Goal: Task Accomplishment & Management: Complete application form

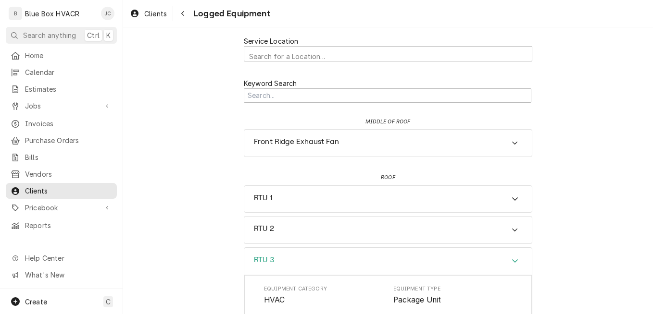
scroll to position [240, 0]
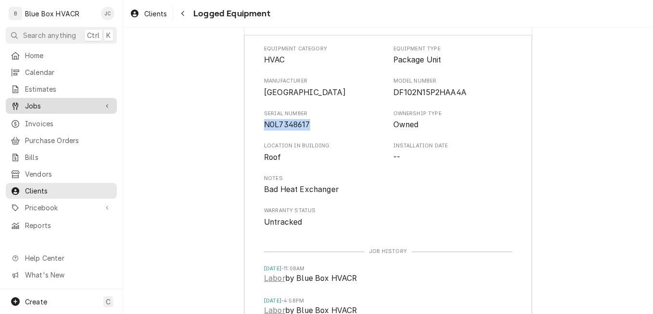
click at [36, 105] on span "Jobs" at bounding box center [61, 106] width 73 height 10
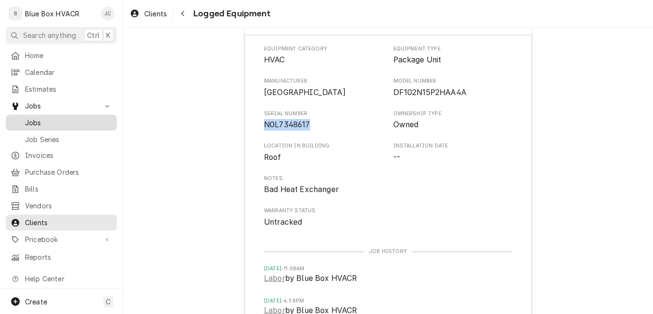
click at [41, 119] on span "Jobs" at bounding box center [68, 123] width 87 height 10
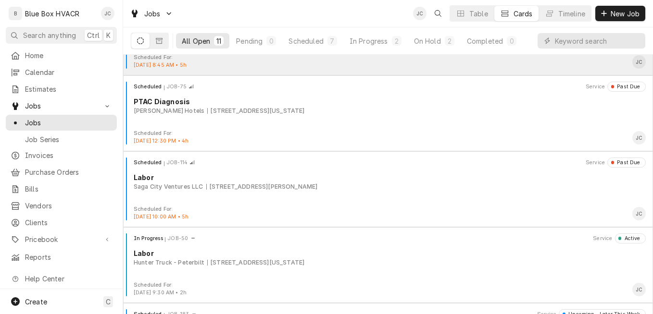
scroll to position [433, 0]
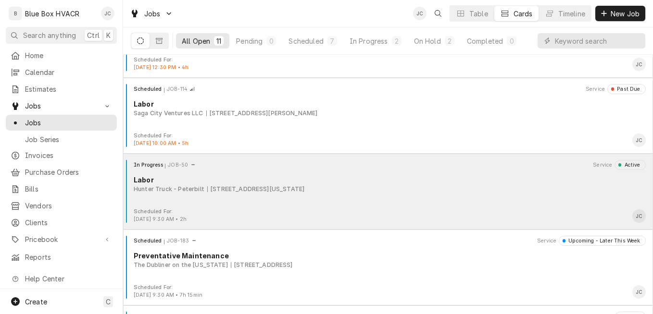
click at [411, 184] on div "Labor" at bounding box center [390, 180] width 512 height 10
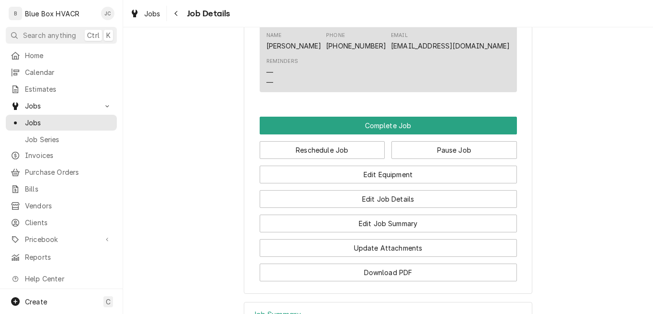
scroll to position [817, 0]
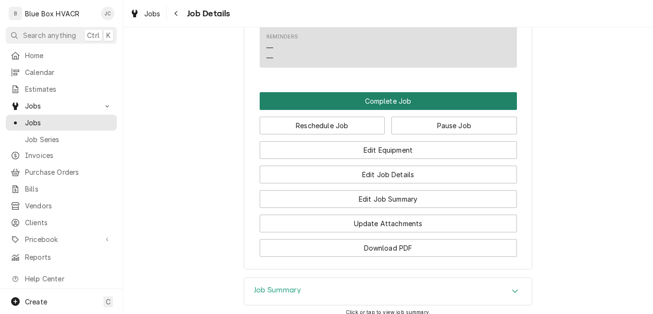
click at [414, 110] on button "Complete Job" at bounding box center [388, 101] width 257 height 18
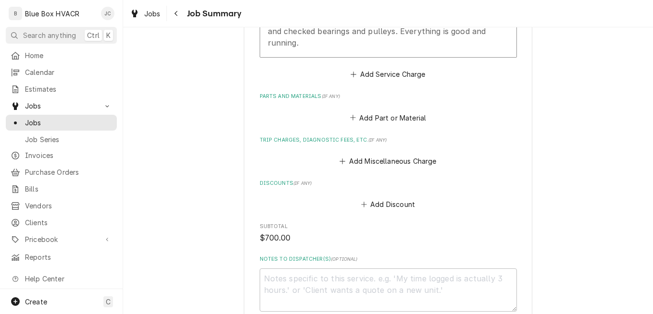
scroll to position [560, 0]
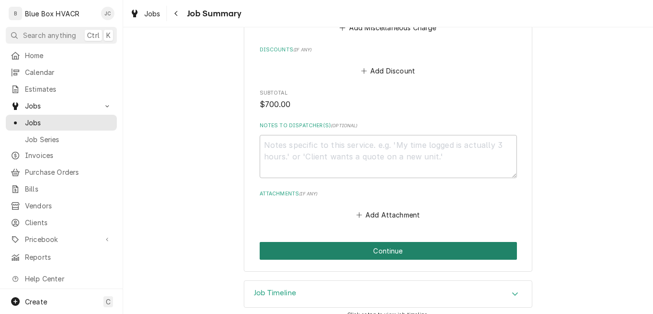
click at [364, 242] on button "Continue" at bounding box center [388, 251] width 257 height 18
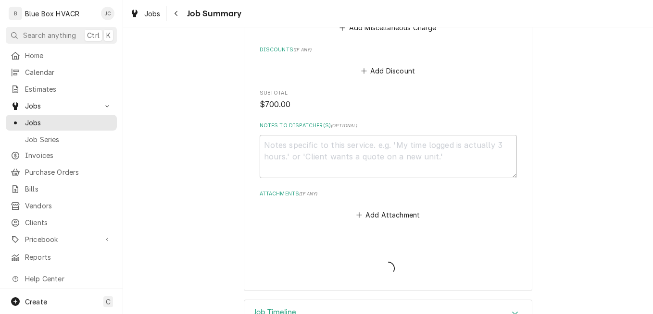
type textarea "x"
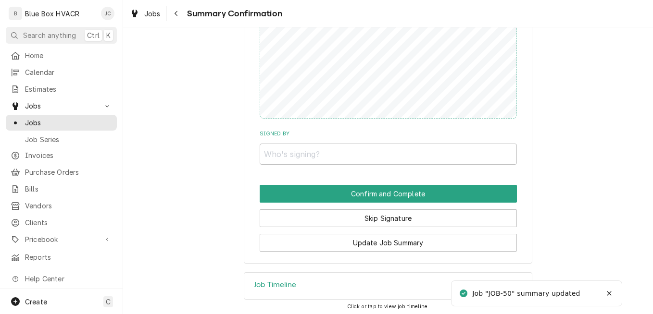
scroll to position [595, 0]
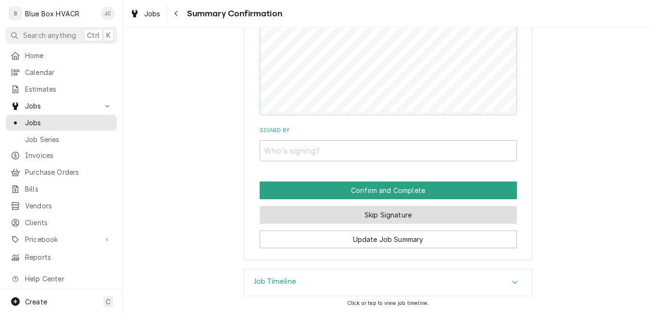
click at [375, 216] on button "Skip Signature" at bounding box center [388, 215] width 257 height 18
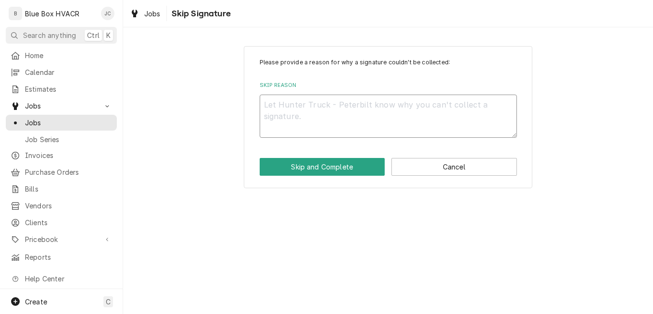
click at [330, 121] on textarea "Skip Reason" at bounding box center [388, 116] width 257 height 43
type textarea "x"
type textarea "N"
type textarea "x"
type textarea "NO"
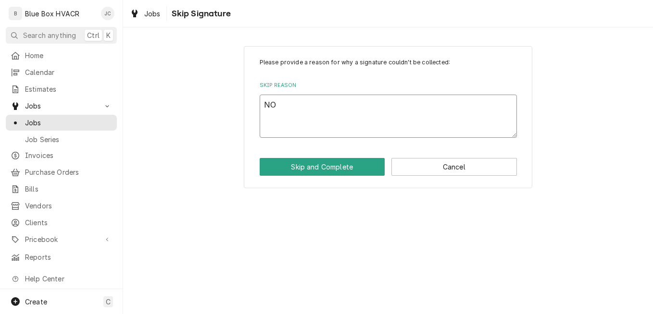
type textarea "x"
type textarea "NOt"
type textarea "x"
type textarea "NOt"
type textarea "x"
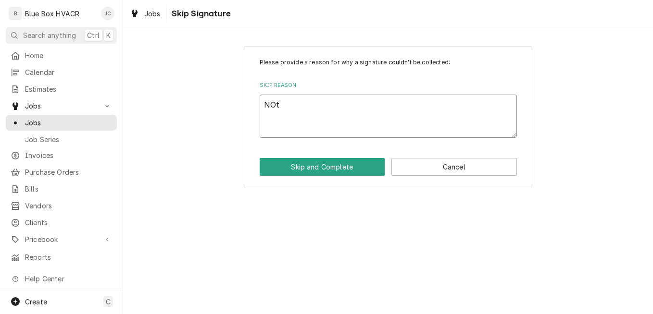
type textarea "NO"
type textarea "x"
type textarea "N"
type textarea "x"
type textarea "No"
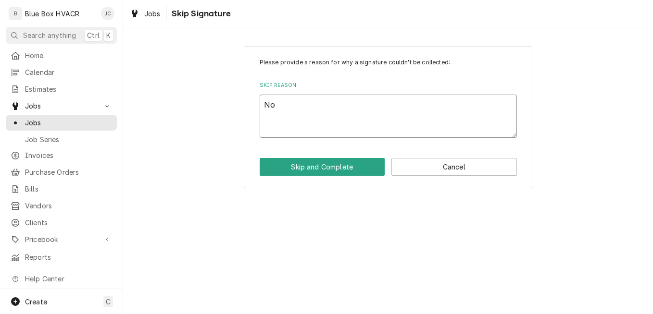
type textarea "x"
type textarea "Not"
type textarea "x"
type textarea "Not"
type textarea "x"
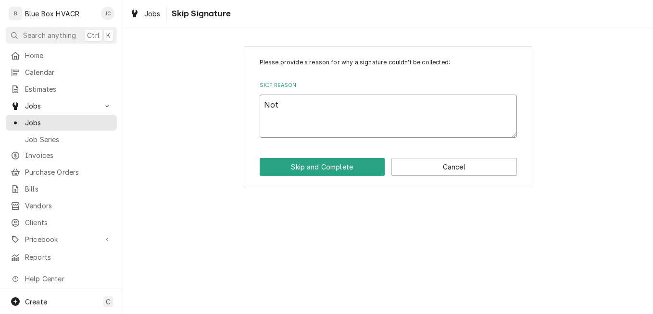
type textarea "Not R"
type textarea "x"
type textarea "Not Re"
type textarea "x"
type textarea "Not Req"
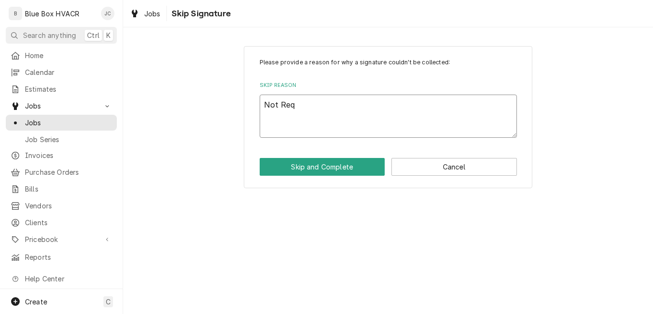
type textarea "x"
type textarea "Not Requ"
type textarea "x"
type textarea "Not Requi"
type textarea "x"
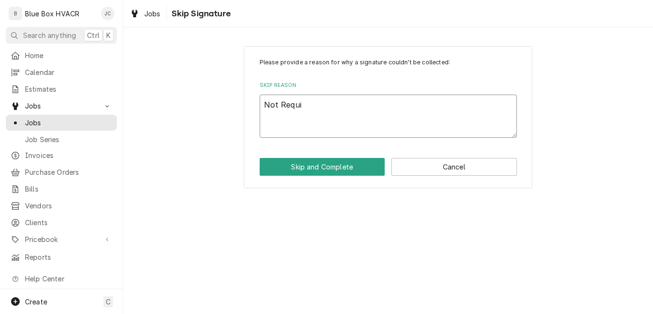
type textarea "Not Requir"
type textarea "x"
type textarea "Not Require"
type textarea "x"
type textarea "Not Required"
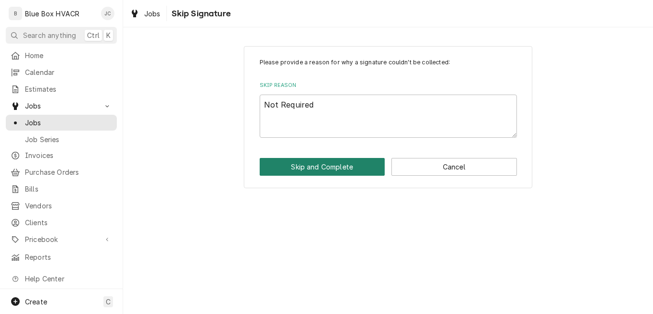
click at [340, 167] on button "Skip and Complete" at bounding box center [322, 167] width 125 height 18
type textarea "x"
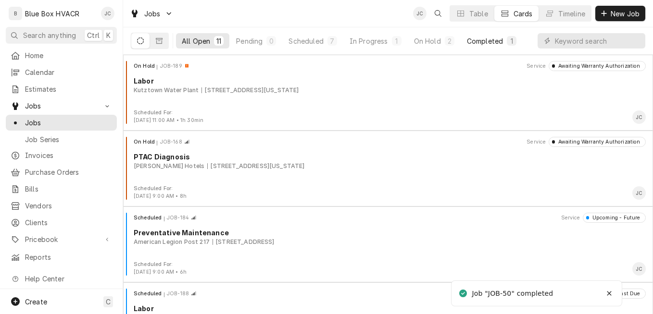
click at [480, 46] on button "Completed 1" at bounding box center [491, 40] width 61 height 15
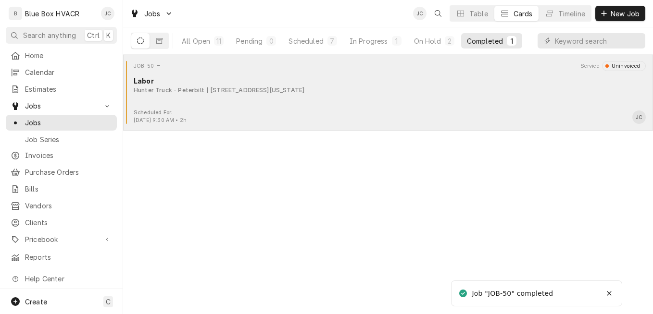
click at [392, 91] on div "Hunter Truck - Peterbilt 9981 Old U.S. 22, Breinigsville, Pennsylvania 18031" at bounding box center [390, 90] width 512 height 9
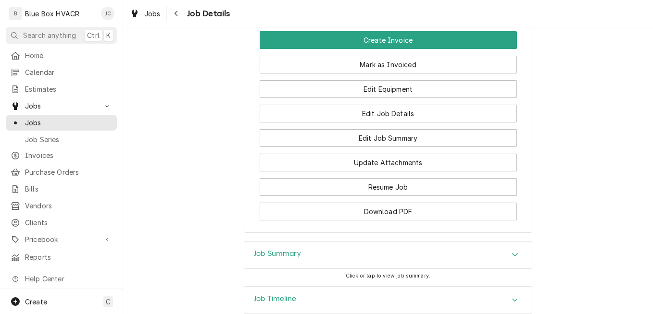
scroll to position [692, 0]
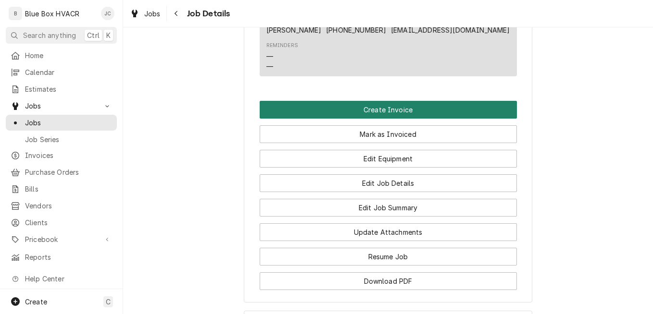
click at [408, 119] on button "Create Invoice" at bounding box center [388, 110] width 257 height 18
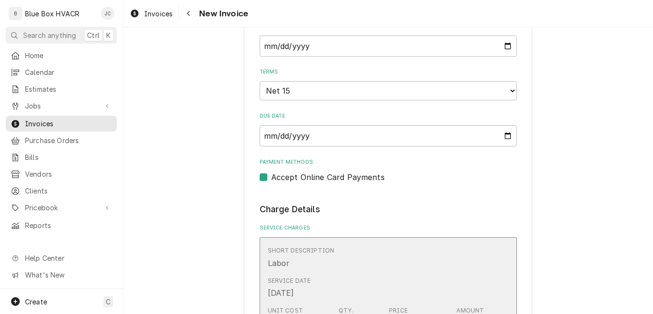
scroll to position [288, 0]
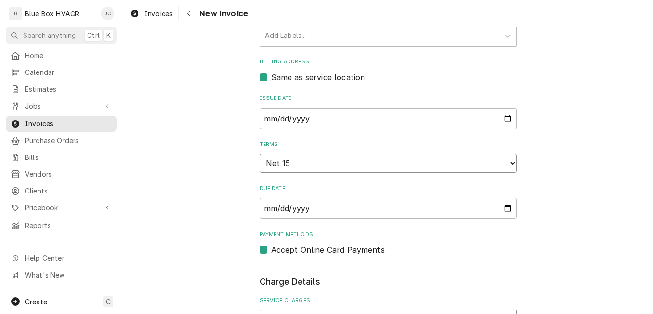
click at [380, 163] on select "Choose payment terms... Same Day Net 7 Net 14 Net 15 Net 21 Net 30 Net 45 Net 6…" at bounding box center [388, 163] width 257 height 19
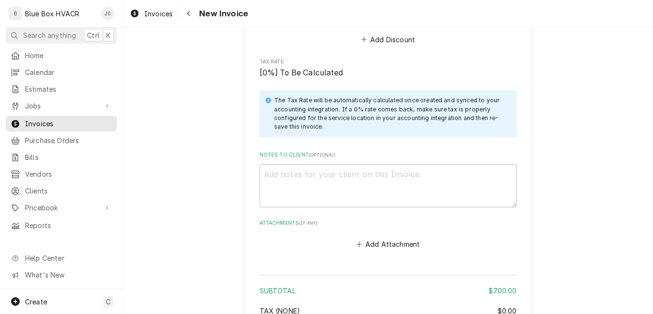
scroll to position [1042, 0]
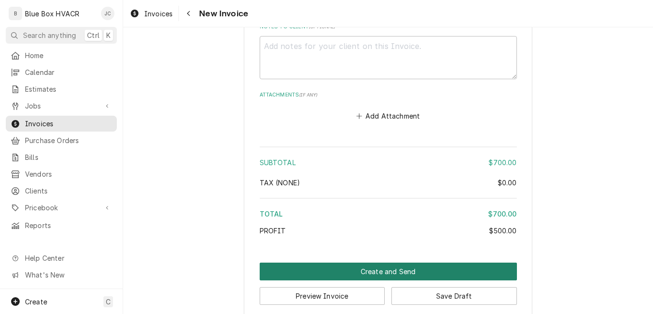
click at [397, 263] on button "Create and Send" at bounding box center [388, 272] width 257 height 18
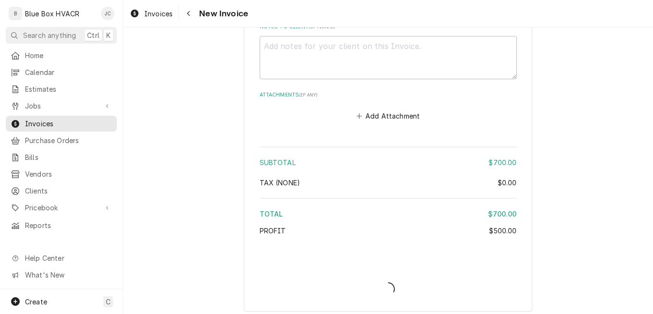
scroll to position [1036, 0]
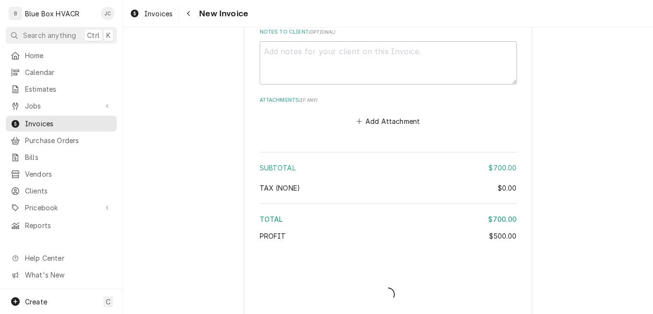
type textarea "x"
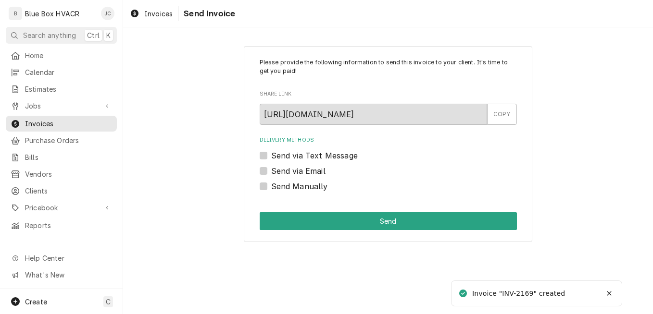
click at [311, 176] on label "Send via Email" at bounding box center [298, 171] width 54 height 12
click at [311, 176] on input "Send via Email" at bounding box center [399, 175] width 257 height 21
checkbox input "true"
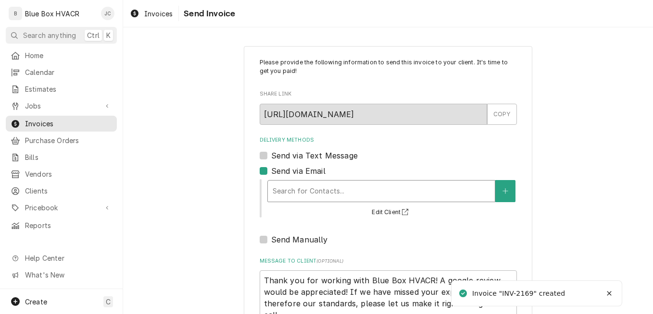
click at [319, 189] on div "Delivery Methods" at bounding box center [381, 191] width 217 height 17
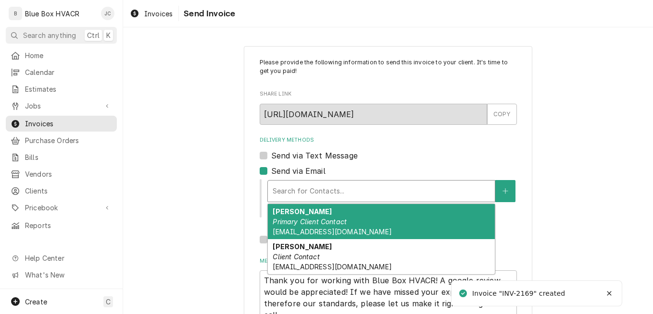
click at [336, 220] on em "Primary Client Contact" at bounding box center [310, 222] width 74 height 8
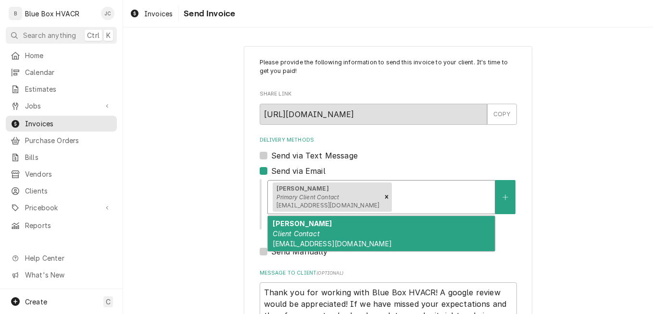
click at [397, 191] on div "Delivery Methods" at bounding box center [442, 196] width 96 height 17
click at [388, 239] on div "Nick Kilanowski Client Contact NKilanowski@huntertruck.com" at bounding box center [381, 233] width 227 height 35
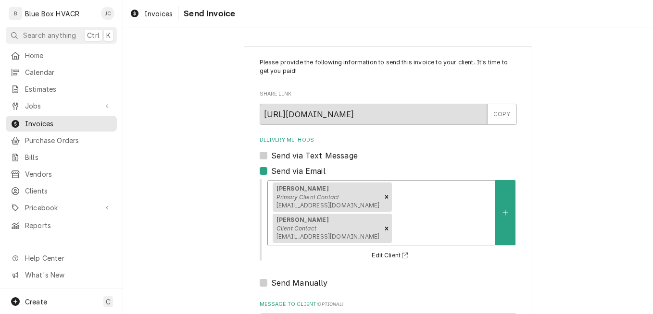
scroll to position [82, 0]
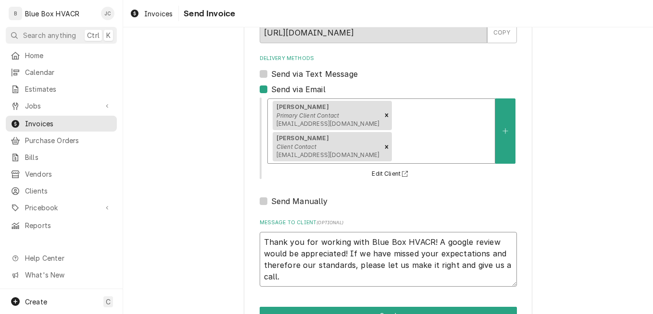
click at [263, 232] on textarea "Thank you for working with Blue Box HVACR! A google review would be appreciated…" at bounding box center [388, 259] width 257 height 55
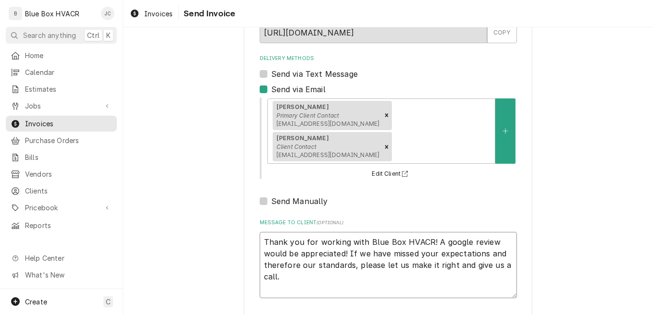
type textarea "x"
type textarea "Thank you for working with Blue Box HVACR! A google review would be appreciated…"
type textarea "x"
type textarea "Thank you for working with Blue Box HVACR! A google review would be appreciated…"
click at [326, 232] on textarea "Thank you for working with Blue Box HVACR! A google review would be appreciated…" at bounding box center [388, 271] width 257 height 78
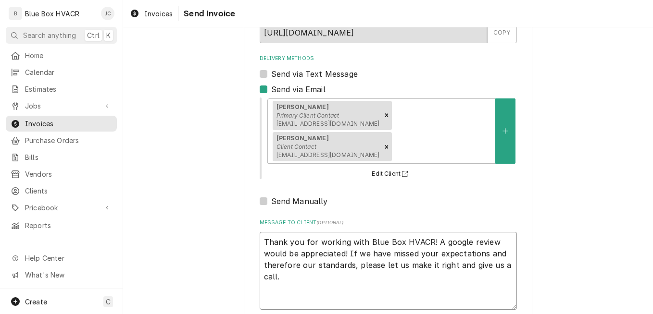
type textarea "x"
type textarea "F Thank you for working with Blue Box HVACR! A google review would be appreciat…"
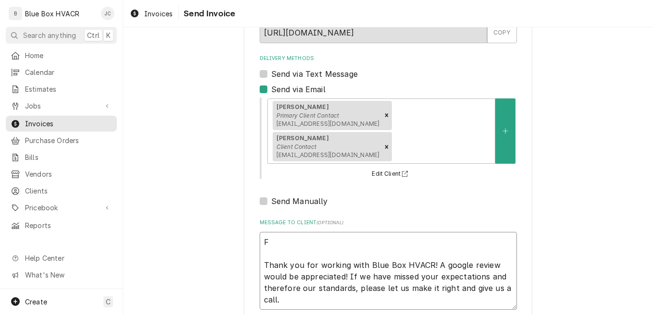
type textarea "x"
type textarea "Fi Thank you for working with Blue Box HVACR! A google review would be apprecia…"
type textarea "x"
type textarea "Fin Thank you for working with Blue Box HVACR! A google review would be appreci…"
type textarea "x"
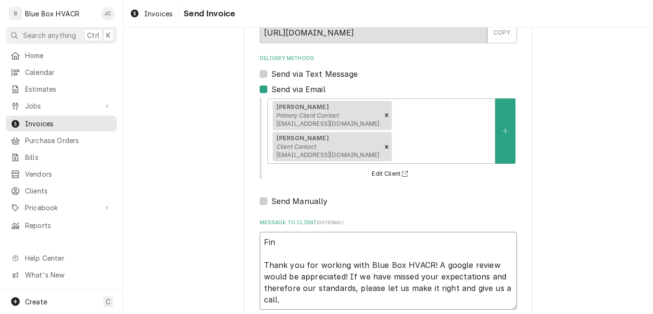
type textarea "Fina Thank you for working with Blue Box HVACR! A google review would be apprec…"
type textarea "x"
type textarea "Final Thank you for working with Blue Box HVACR! A google review would be appre…"
type textarea "x"
type textarea "Final Thank you for working with Blue Box HVACR! A google review would be appre…"
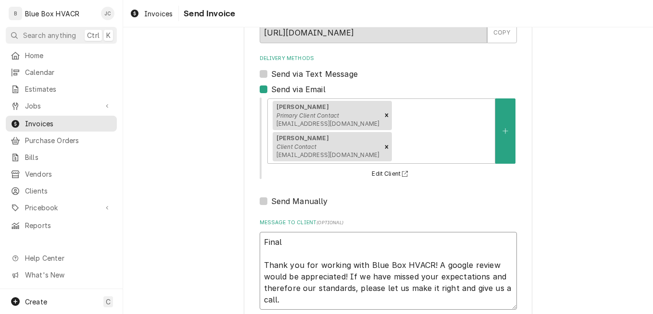
type textarea "x"
type textarea "Final f Thank you for working with Blue Box HVACR! A google review would be app…"
type textarea "x"
type textarea "Final fo Thank you for working with Blue Box HVACR! A google review would be ap…"
type textarea "x"
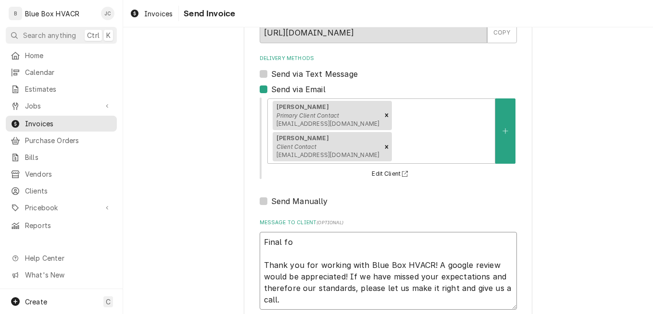
type textarea "Final f Thank you for working with Blue Box HVACR! A google review would be app…"
type textarea "x"
type textarea "Final Thank you for working with Blue Box HVACR! A google review would be appre…"
type textarea "x"
type textarea "Final P Thank you for working with Blue Box HVACR! A google review would be app…"
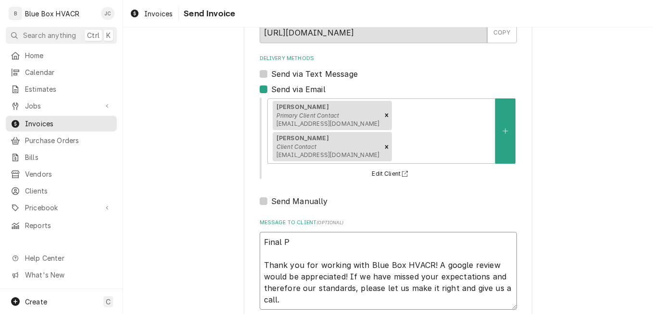
type textarea "x"
type textarea "Final PM Thank you for working with Blue Box HVACR! A google review would be ap…"
type textarea "x"
type textarea "Final PM Thank you for working with Blue Box HVACR! A google review would be ap…"
type textarea "x"
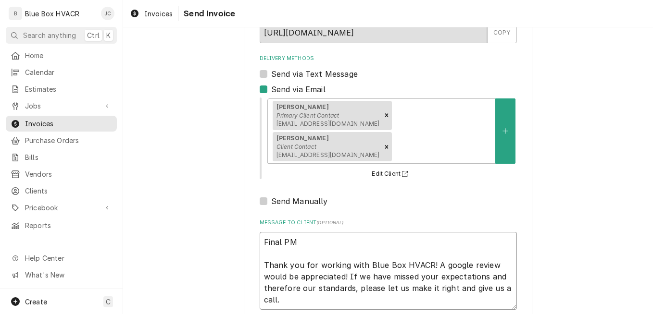
type textarea "Final PM i Thank you for working with Blue Box HVACR! A google review would be …"
type textarea "x"
type textarea "Final PM in Thank you for working with Blue Box HVACR! A google review would be…"
type textarea "x"
type textarea "Final PM invo Thank you for working with Blue Box HVACR! A google review would …"
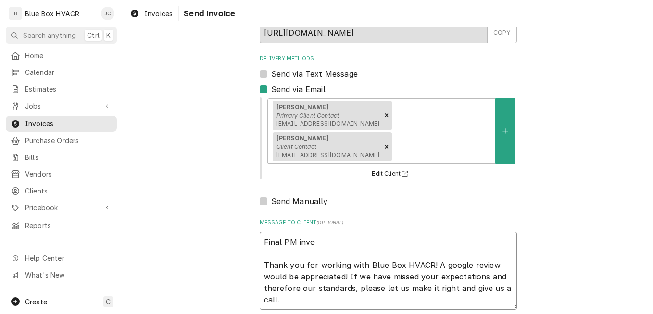
type textarea "x"
type textarea "Final PM invoi Thank you for working with Blue Box HVACR! A google review would…"
type textarea "x"
type textarea "Final PM invoic Thank you for working with Blue Box HVACR! A google review woul…"
type textarea "x"
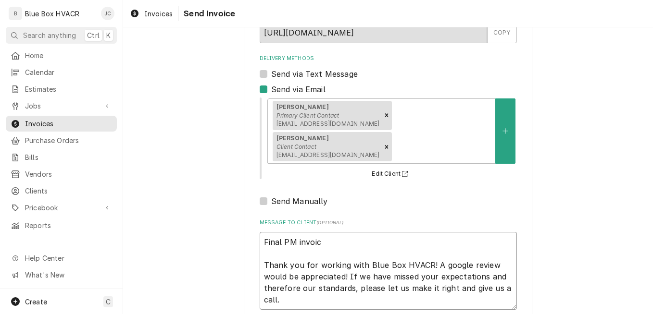
type textarea "Final PM invoice Thank you for working with Blue Box HVACR! A google review wou…"
type textarea "x"
type textarea "Final PM invoice Thank you for working with Blue Box HVACR! A google review wou…"
type textarea "x"
type textarea "Final PM invoice f Thank you for working with Blue Box HVACR! A google review w…"
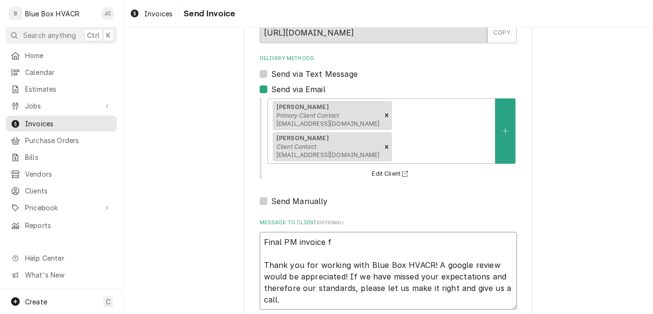
type textarea "x"
type textarea "Final PM invoice fo Thank you for working with Blue Box HVACR! A google review …"
type textarea "x"
type textarea "Final PM invoice for Thank you for working with Blue Box HVACR! A google review…"
type textarea "x"
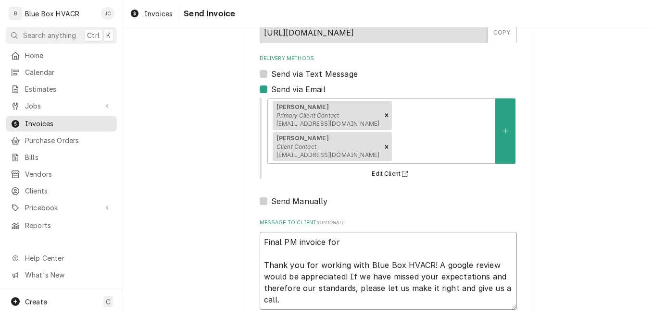
type textarea "Final PM invoice for Thank you for working with Blue Box HVACR! A google review…"
type textarea "x"
type textarea "Final PM invoice for th Thank you for working with Blue Box HVACR! A google rev…"
type textarea "x"
type textarea "Final PM invoice for thi Thank you for working with Blue Box HVACR! A google re…"
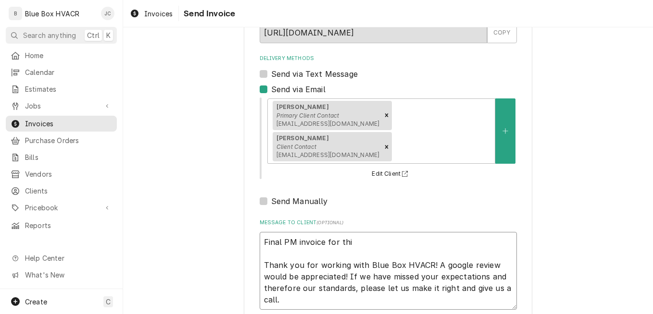
type textarea "x"
type textarea "Final PM invoice for this Thank you for working with Blue Box HVACR! A google r…"
type textarea "x"
type textarea "Final PM invoice for this Thank you for working with Blue Box HVACR! A google r…"
type textarea "x"
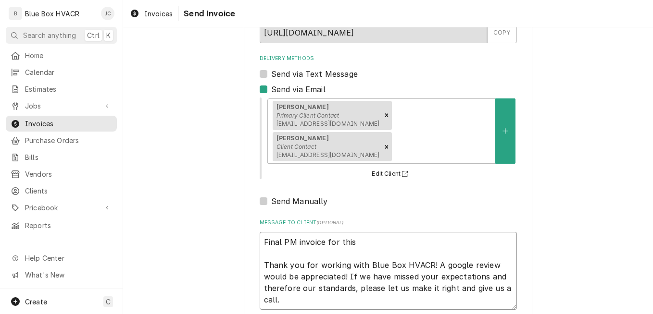
type textarea "Final PM invoice for this y Thank you for working with Blue Box HVACR! A google…"
type textarea "x"
type textarea "Final PM invoice for this ye Thank you for working with Blue Box HVACR! A googl…"
type textarea "x"
type textarea "Final PM invoice for this yea Thank you for working with Blue Box HVACR! A goog…"
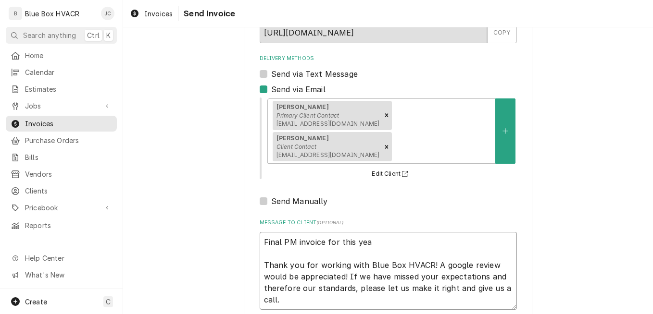
type textarea "x"
type textarea "Final PM invoice for this year Thank you for working with Blue Box HVACR! A goo…"
type textarea "x"
type textarea "Final PM invoice for this year. Thank you for working with Blue Box HVACR! A go…"
type textarea "x"
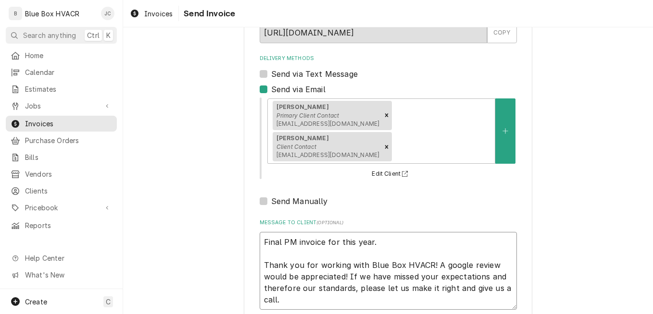
type textarea "Final PM invoice for this year. Thank you for working with Blue Box HVACR! A go…"
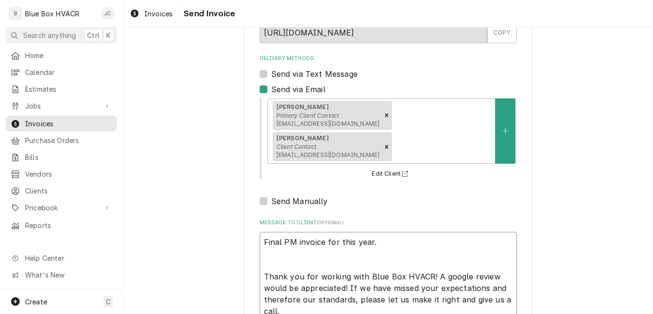
type textarea "x"
type textarea "Final PM invoice for this year. T Thank you for working with Blue Box HVACR! A …"
type textarea "x"
type textarea "Final PM invoice for this year. Th Thank you for working with Blue Box HVACR! A…"
type textarea "x"
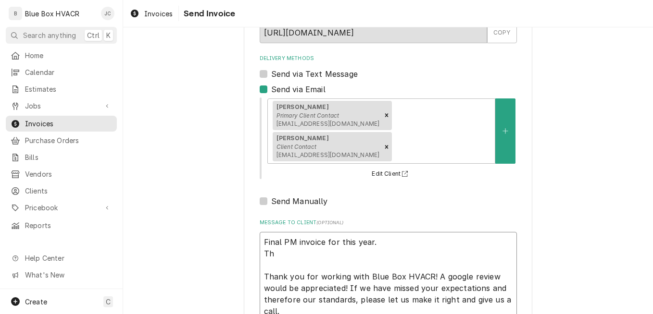
type textarea "Final PM invoice for this year. Tha Thank you for working with Blue Box HVACR! …"
type textarea "x"
type textarea "Final PM invoice for this year. Than Thank you for working with Blue Box HVACR!…"
type textarea "x"
type textarea "Final PM invoice for this year. Thanks Thank you for working with Blue Box HVAC…"
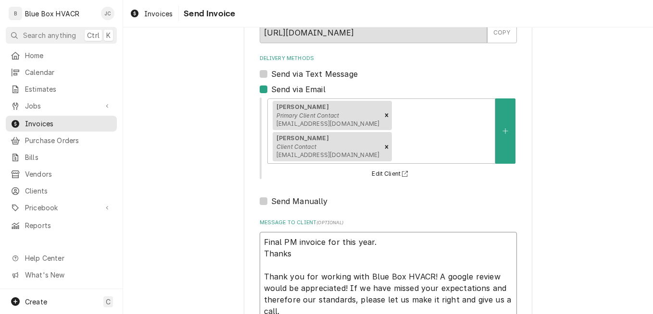
type textarea "x"
type textarea "Final PM invoice for this year. Thanks Thank you for working with Blue Box HVAC…"
type textarea "x"
type textarea "Final PM invoice for this year. Thanks f Thank you for working with Blue Box HV…"
type textarea "x"
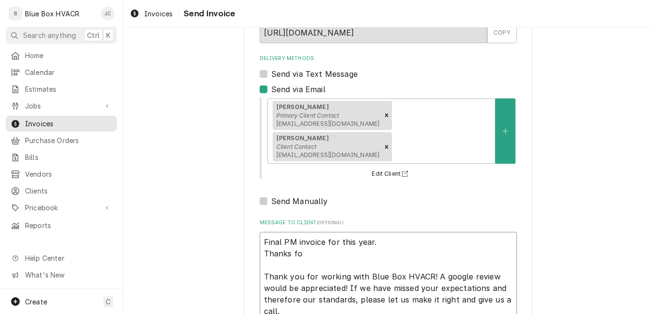
type textarea "Final PM invoice for this year. Thanks for Thank you for working with Blue Box …"
type textarea "x"
type textarea "Final PM invoice for this year. Thanks for Thank you for working with Blue Box …"
type textarea "x"
type textarea "Final PM invoice for this year. Thanks for a Thank you for working with Blue Bo…"
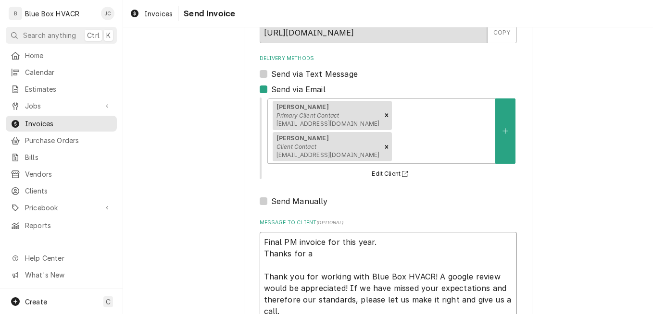
type textarea "x"
type textarea "Final PM invoice for this year. Thanks for a Thank you for working with Blue Bo…"
type textarea "x"
type textarea "Final PM invoice for this year. Thanks for a g Thank you for working with Blue …"
type textarea "x"
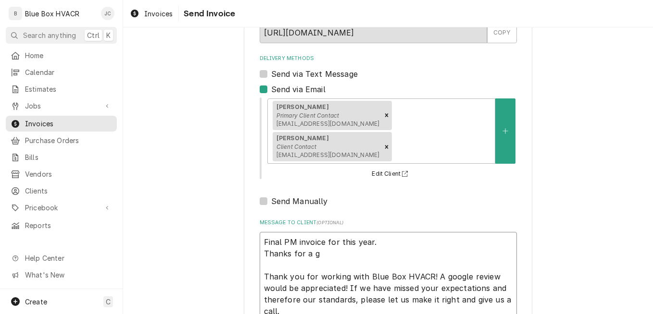
type textarea "Final PM invoice for this year. Thanks for a gr Thank you for working with Blue…"
type textarea "x"
type textarea "Final PM invoice for this year. Thanks for a gre Thank you for working with Blu…"
type textarea "x"
type textarea "Final PM invoice for this year. Thanks for a grea Thank you for working with Bl…"
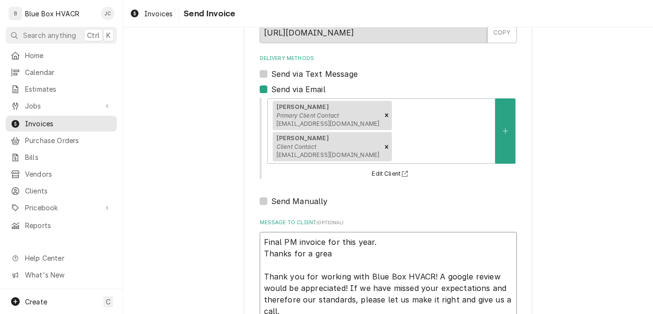
type textarea "x"
type textarea "Final PM invoice for this year. Thanks for a great Thank you for working with B…"
type textarea "x"
type textarea "Final PM invoice for this year. Thanks for a great Thank you for working with B…"
type textarea "x"
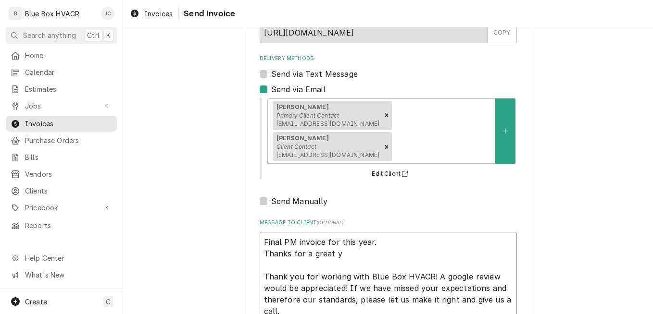
type textarea "Final PM invoice for this year. Thanks for a great ye Thank you for working wit…"
type textarea "x"
type textarea "Final PM invoice for this year. Thanks for a great yea Thank you for working wi…"
type textarea "x"
type textarea "Final PM invoice for this year. Thanks for a great year Thank you for working w…"
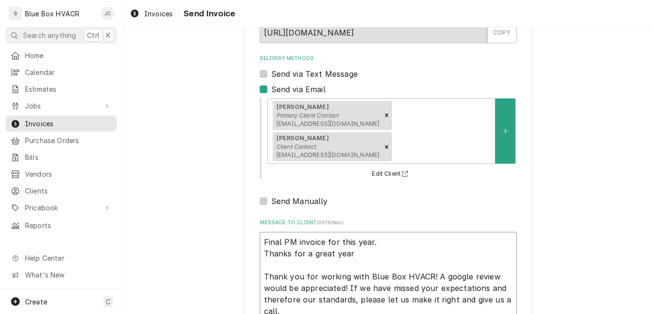
type textarea "x"
type textarea "Final PM invoice for this year. Thanks for a great year. Thank you for working …"
type textarea "x"
type textarea "Final PM invoice for this year. Thanks for a great year. Thank you for working …"
type textarea "x"
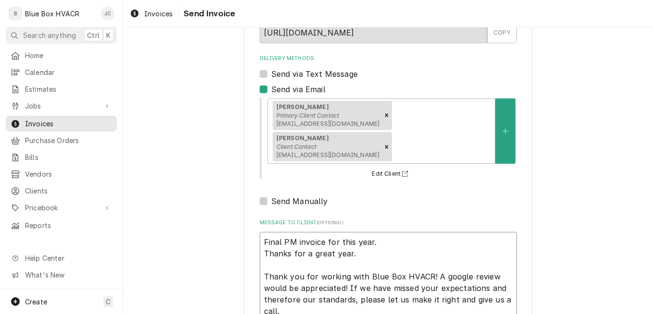
type textarea "Final PM invoice for this year. Thanks for a great year. L Thank you for workin…"
type textarea "x"
type textarea "Final PM invoice for this year. Thanks for a great year. Lo Thank you for worki…"
type textarea "x"
type textarea "Final PM invoice for this year. Thanks for a great year. Loo Thank you for work…"
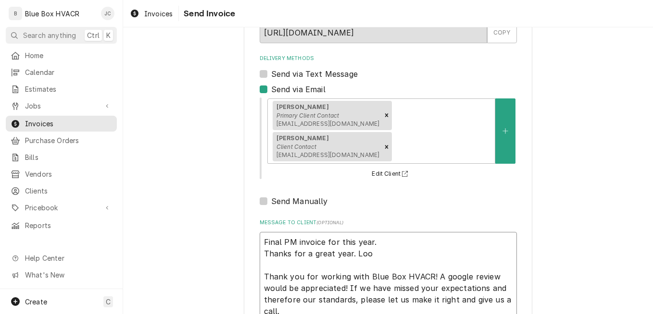
type textarea "x"
type textarea "Final PM invoice for this year. Thanks for a great year. Look Thank you for wor…"
type textarea "x"
type textarea "Final PM invoice for this year. Thanks for a great year. Look Thank you for wor…"
type textarea "x"
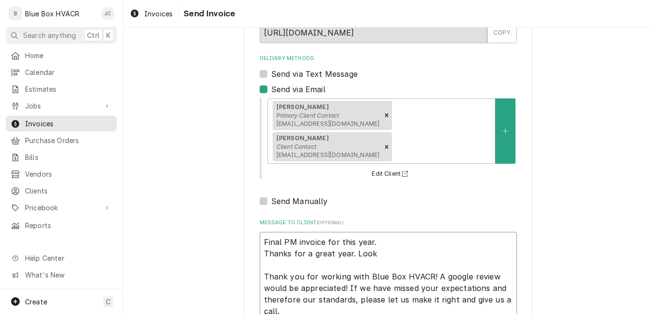
type textarea "Final PM invoice for this year. Thanks for a great year. Look f Thank you for w…"
type textarea "x"
type textarea "Final PM invoice for this year. Thanks for a great year. Look fo Thank you for …"
type textarea "x"
type textarea "Final PM invoice for this year. Thanks for a great year. Look for Thank you for…"
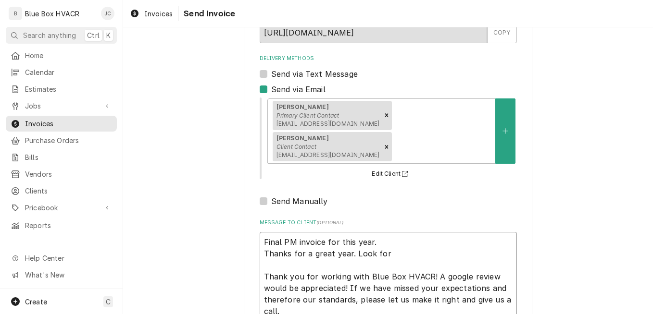
type textarea "x"
type textarea "Final PM invoice for this year. Thanks for a great year. Look forw Thank you fo…"
type textarea "x"
type textarea "Final PM invoice for this year. Thanks for a great year. Look forwa Thank you f…"
type textarea "x"
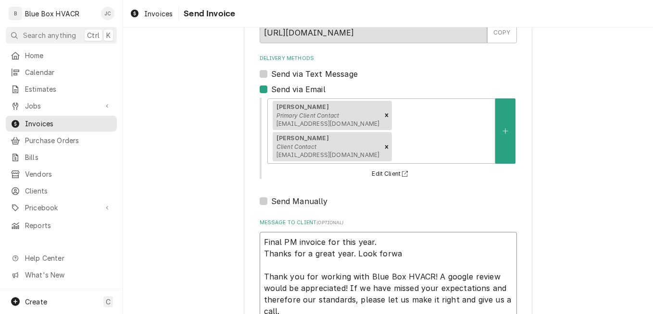
type textarea "Final PM invoice for this year. Thanks for a great year. Look forwad Thank you …"
type textarea "x"
type textarea "Final PM invoice for this year. Thanks for a great year. Look forwa Thank you f…"
type textarea "x"
type textarea "Final PM invoice for this year. Thanks for a great year. Look forwar Thank you …"
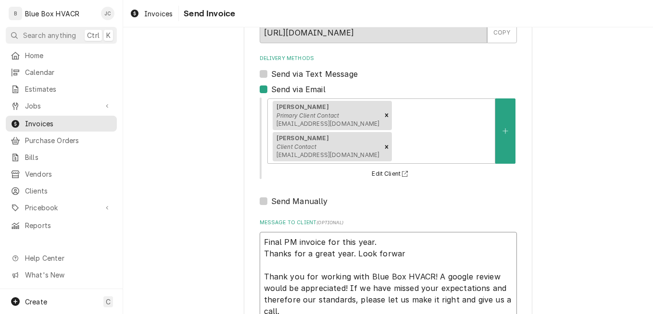
type textarea "x"
type textarea "Final PM invoice for this year. Thanks for a great year. Look forward Thank you…"
type textarea "x"
type textarea "Final PM invoice for this year. Thanks for a great year. Look forward Thank you…"
type textarea "x"
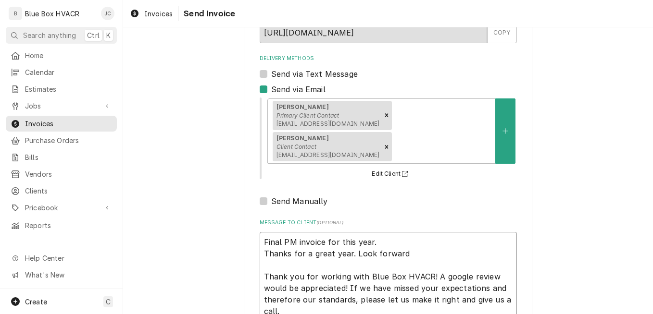
type textarea "Final PM invoice for this year. Thanks for a great year. Look forward t Thank y…"
type textarea "x"
type textarea "Final PM invoice for this year. Thanks for a great year. Look forward to Thank …"
type textarea "x"
type textarea "Final PM invoice for this year. Thanks for a great year. Look forward to Thank …"
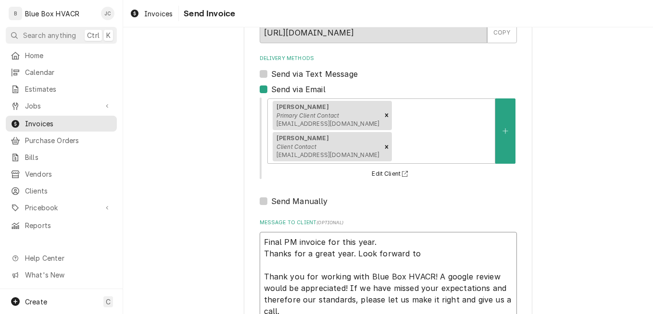
type textarea "x"
type textarea "Final PM invoice for this year. Thanks for a great year. Look forward to n Than…"
type textarea "x"
type textarea "Final PM invoice for this year. Thanks for a great year. Look forward to ne Tha…"
type textarea "x"
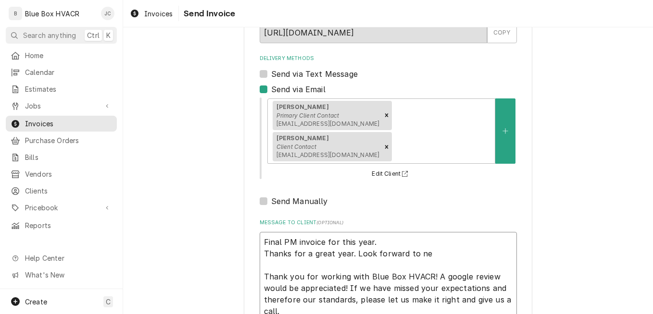
type textarea "Final PM invoice for this year. Thanks for a great year. Look forward to nex Th…"
type textarea "x"
type textarea "Final PM invoice for this year. Thanks for a great year. Look forward to next T…"
type textarea "x"
type textarea "Final PM invoice for this year. Thanks for a great year. Look forward to next T…"
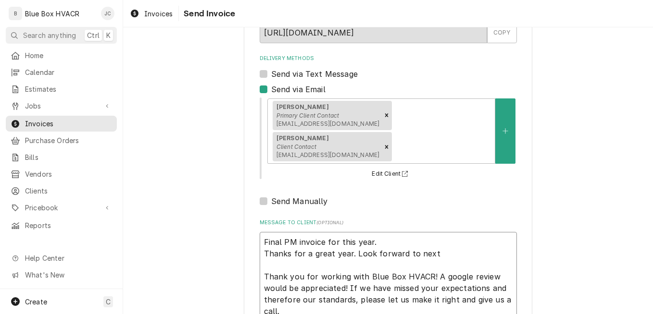
type textarea "x"
type textarea "Final PM invoice for this year. Thanks for a great year. Look forward to next y…"
type textarea "x"
type textarea "Final PM invoice for this year. Thanks for a great year. Look forward to next y…"
type textarea "x"
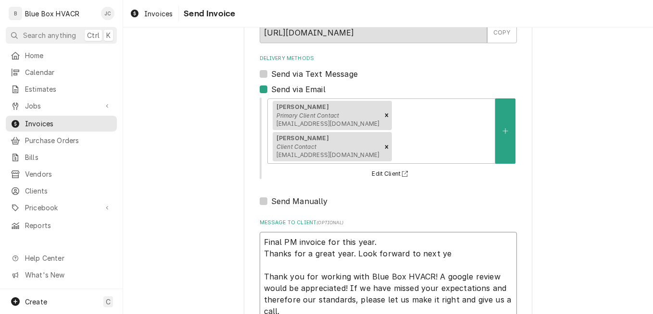
type textarea "Final PM invoice for this year. Thanks for a great year. Look forward to next y…"
type textarea "x"
type textarea "Final PM invoice for this year. Thanks for a great year. Look forward to next y…"
type textarea "x"
type textarea "Final PM invoice for this year. Thanks for a great year. Look forward to next y…"
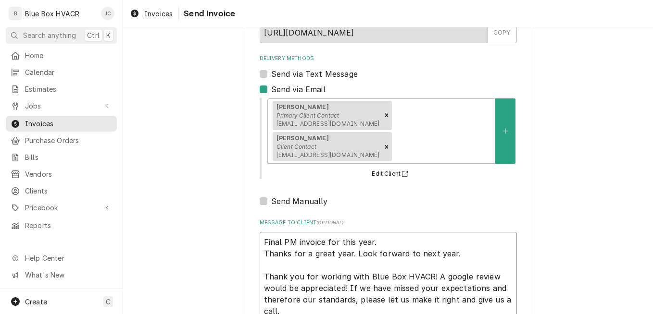
type textarea "x"
type textarea "Final PM invoice for this year. Thanks for a great year. Look forward to next y…"
type textarea "x"
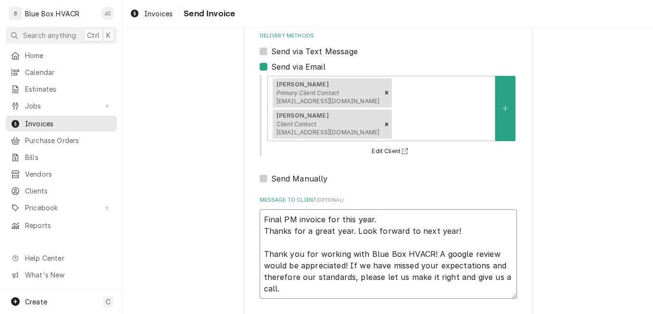
scroll to position [116, 0]
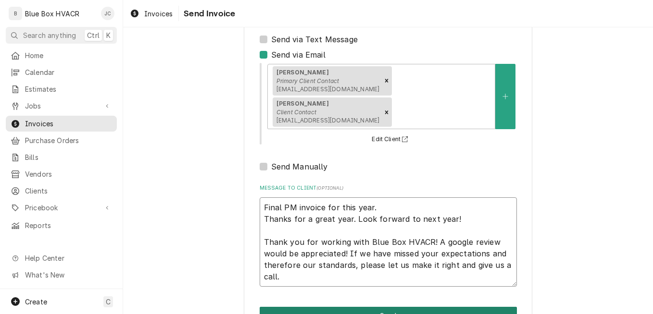
type textarea "Final PM invoice for this year. Thanks for a great year. Look forward to next y…"
click at [367, 307] on button "Send" at bounding box center [388, 316] width 257 height 18
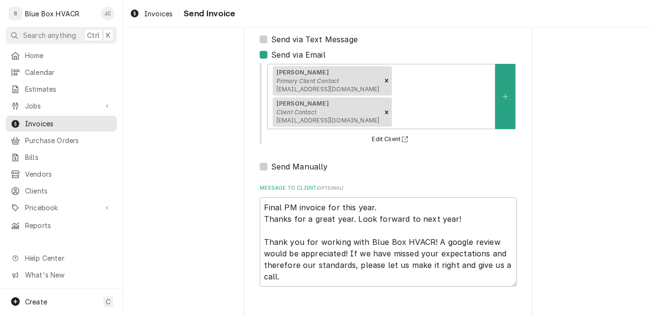
type textarea "x"
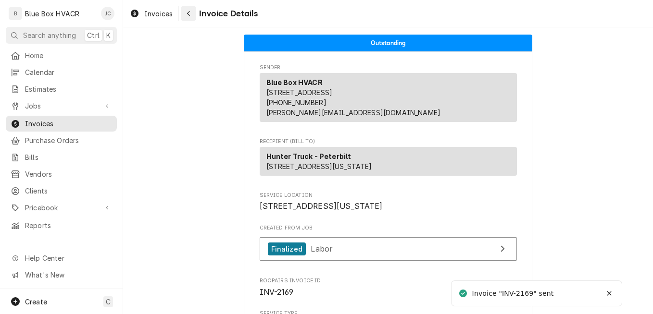
click at [184, 12] on div "Navigate back" at bounding box center [189, 14] width 10 height 10
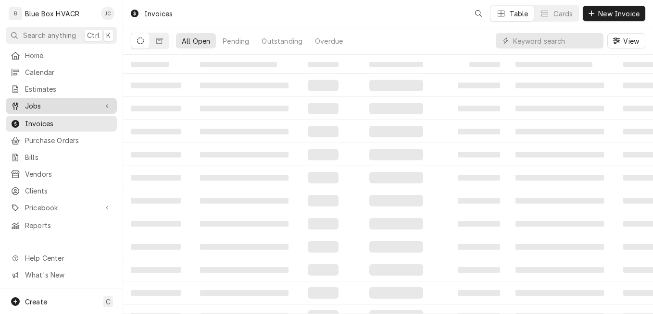
click at [59, 107] on span "Jobs" at bounding box center [61, 106] width 73 height 10
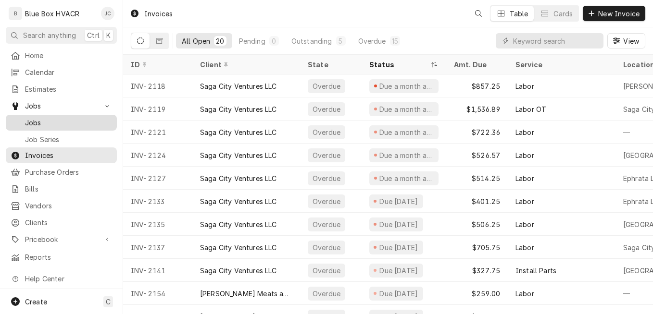
click at [58, 123] on span "Jobs" at bounding box center [68, 123] width 87 height 10
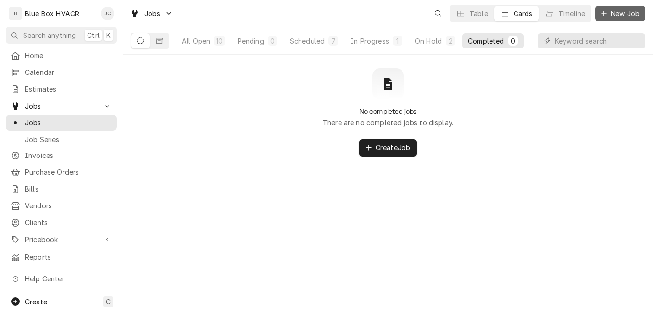
click at [610, 10] on span "New Job" at bounding box center [625, 14] width 33 height 10
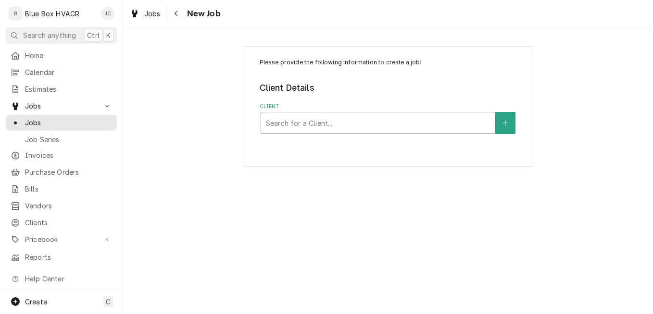
click at [400, 121] on div "Client" at bounding box center [378, 122] width 224 height 17
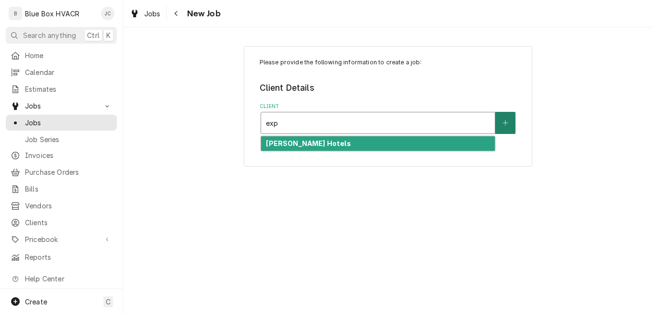
type input "exp"
click at [501, 123] on button "Client" at bounding box center [505, 123] width 20 height 22
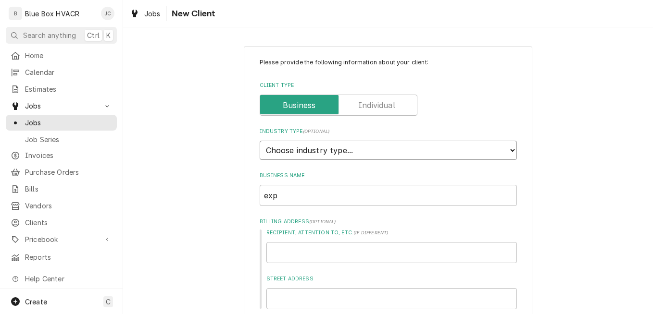
click at [305, 148] on select "Choose industry type... Residential Commercial Industrial Government" at bounding box center [388, 150] width 257 height 19
select select "2"
click at [260, 141] on select "Choose industry type... Residential Commercial Industrial Government" at bounding box center [388, 150] width 257 height 19
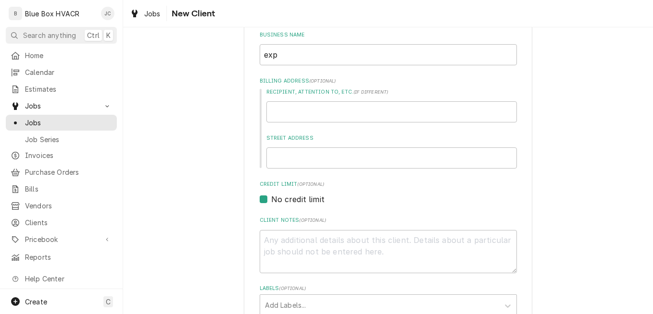
scroll to position [144, 0]
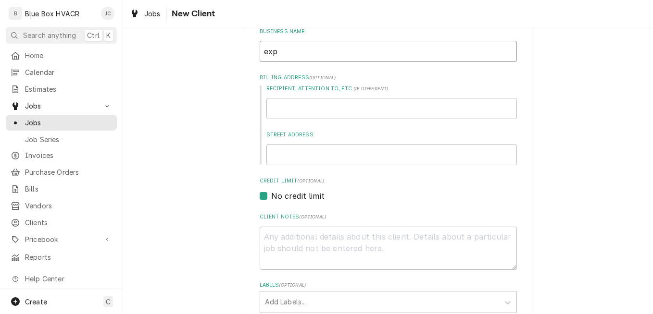
drag, startPoint x: 319, startPoint y: 56, endPoint x: 213, endPoint y: 52, distance: 106.3
click at [213, 52] on div "Please provide the following information about your client: Client Type Industr…" at bounding box center [388, 209] width 530 height 632
type textarea "x"
type input "E"
type textarea "x"
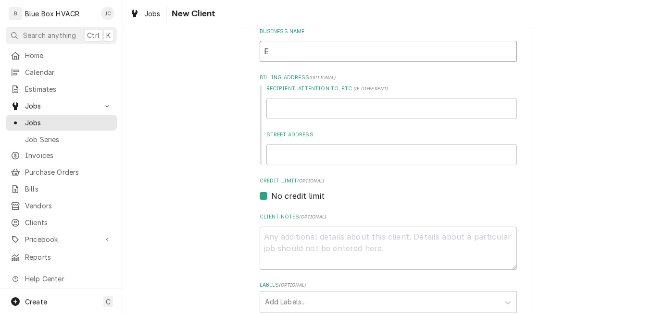
type input "Ex"
type textarea "x"
type input "Exp"
type textarea "x"
type input "Expr"
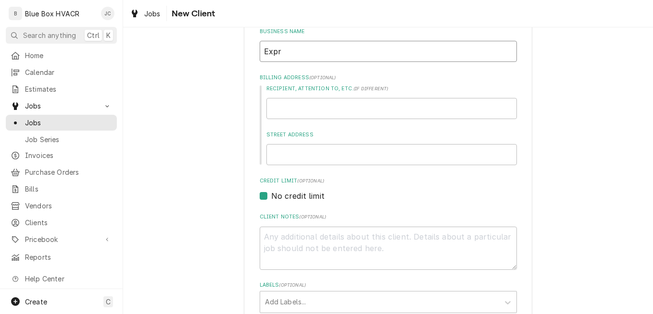
type textarea "x"
type input "Expre"
type textarea "x"
type input "Expres"
type textarea "x"
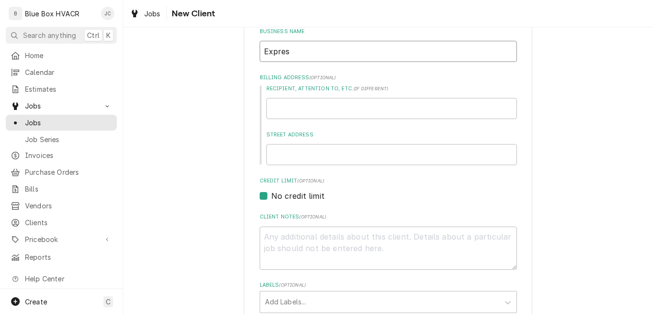
type input "Express"
type textarea "x"
type input "Express"
type textarea "x"
type input "Express S"
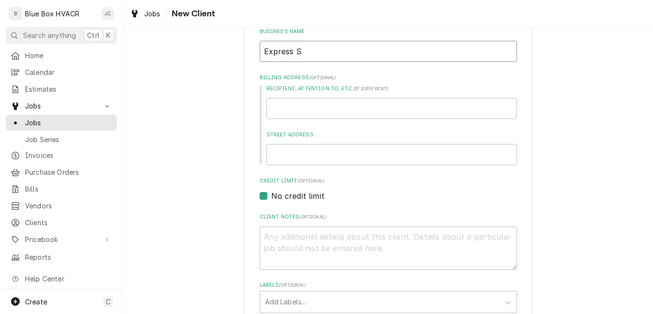
type textarea "x"
type input "Express Sm"
type textarea "x"
type input "Express Smo"
type textarea "x"
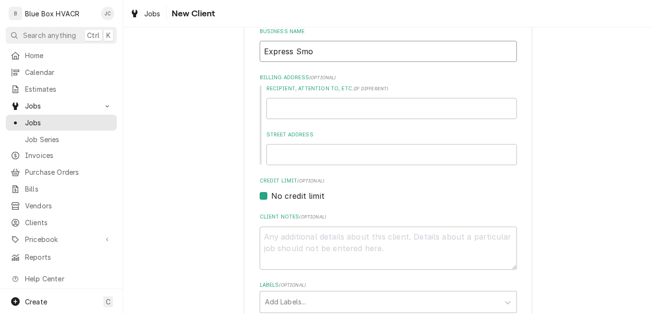
type input "Express Smok"
type textarea "x"
type input "Express Smoke"
type textarea "x"
type input "Express Smoke"
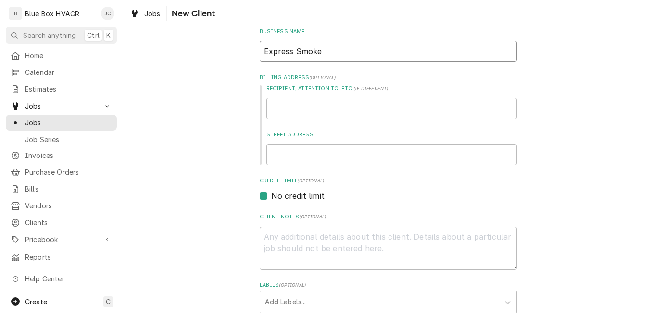
type textarea "x"
type input "Express Smoke S"
type textarea "x"
type input "Express Smoke Sh"
type textarea "x"
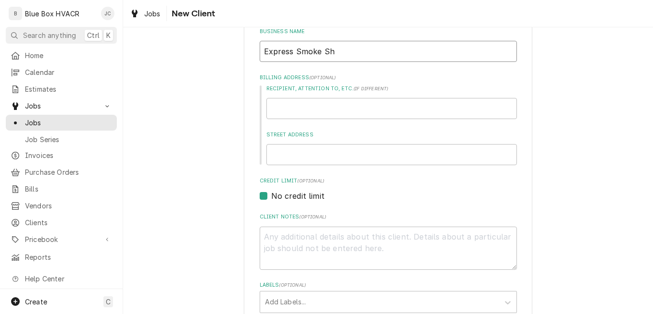
type input "Express Smoke Sho"
type textarea "x"
type input "Express Smoke Shop"
type textarea "x"
type input "Express Smoke Shops"
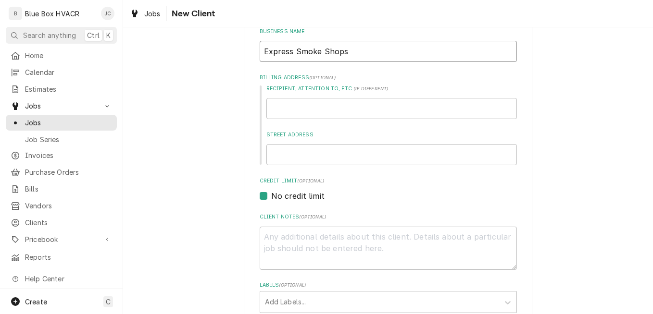
type textarea "x"
type input "Express Smoke Shops"
click at [288, 150] on input "Street Address" at bounding box center [391, 154] width 250 height 21
click at [291, 153] on input "Street Address" at bounding box center [391, 154] width 250 height 21
type textarea "x"
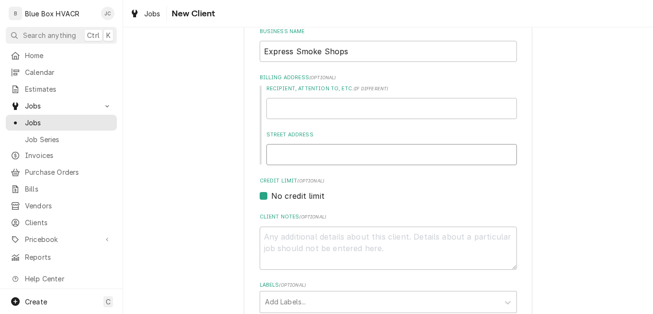
type input "9"
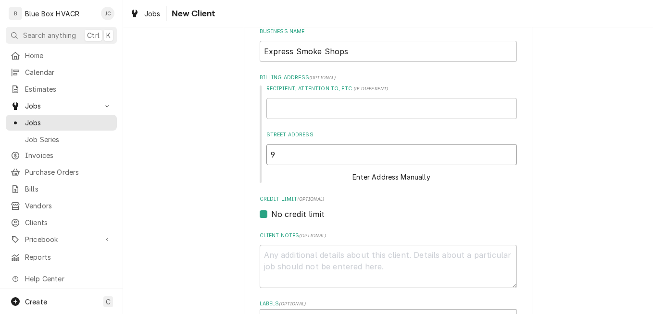
type textarea "x"
type input "94"
type textarea "x"
type input "943"
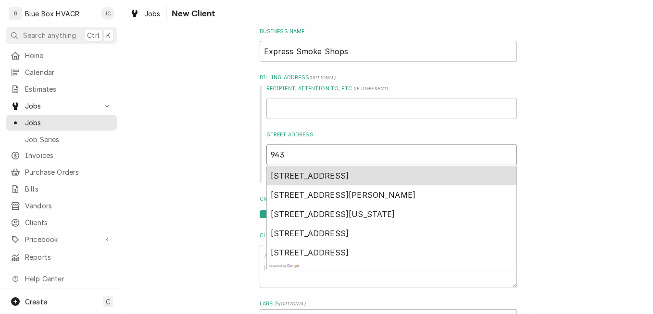
type textarea "x"
type input "943"
type textarea "x"
type input "943 u"
type textarea "x"
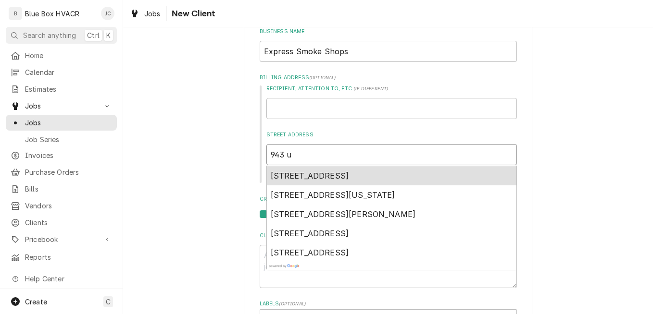
type input "943 un"
type textarea "x"
type input "943 uni"
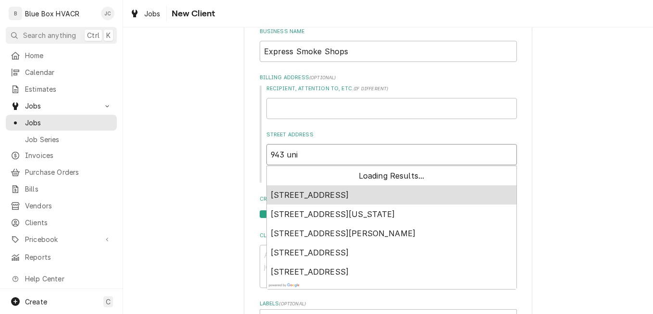
type textarea "x"
type input "943 unio"
type textarea "x"
type input "943 union"
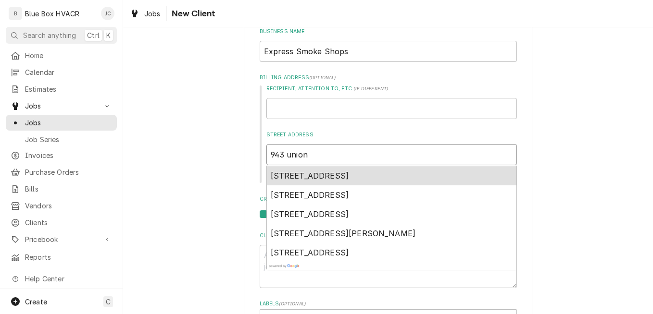
type textarea "x"
type input "943 union"
type textarea "x"
type input "943 union b"
type textarea "x"
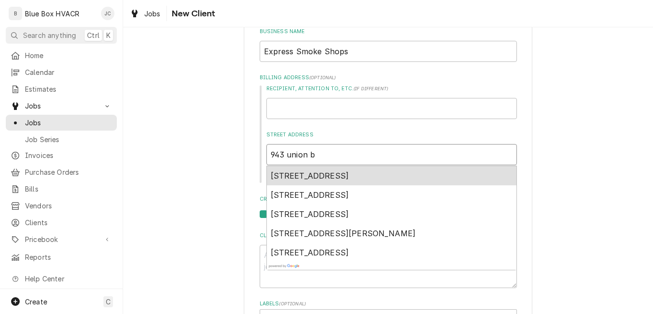
type input "943 union bl"
click at [349, 173] on span "943 Union Blvd, Allentown, PA, USA" at bounding box center [310, 176] width 78 height 10
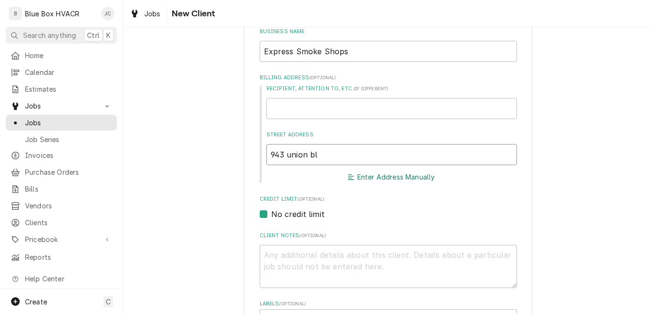
type textarea "x"
type input "943 Union Blvd"
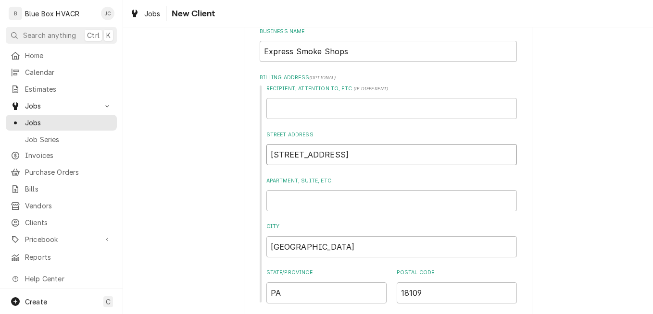
type textarea "x"
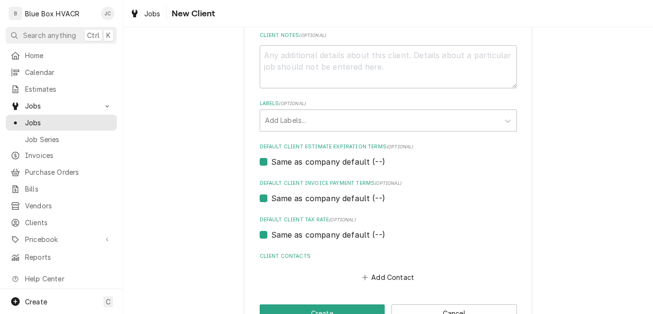
scroll to position [493, 0]
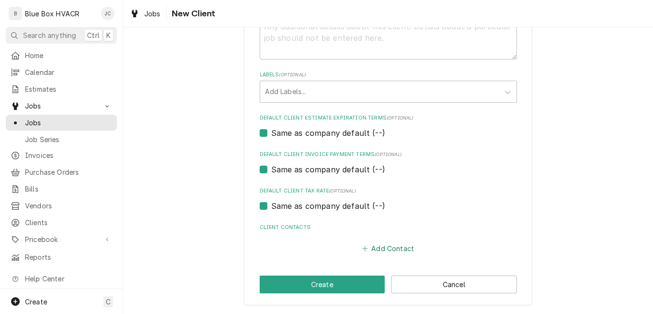
type input "943 Union Blvd"
click at [382, 248] on button "Add Contact" at bounding box center [387, 248] width 55 height 13
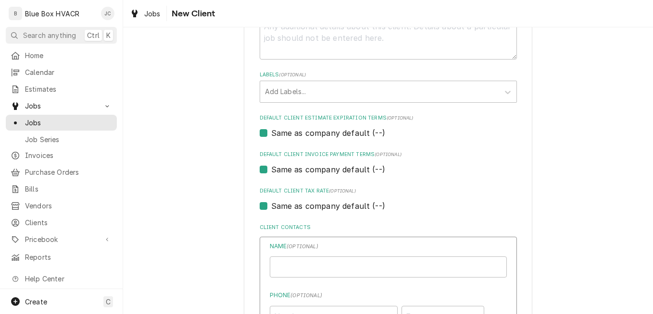
type textarea "x"
click at [345, 262] on input "Business Name" at bounding box center [388, 267] width 237 height 21
click at [327, 264] on input "Business Name" at bounding box center [388, 267] width 237 height 21
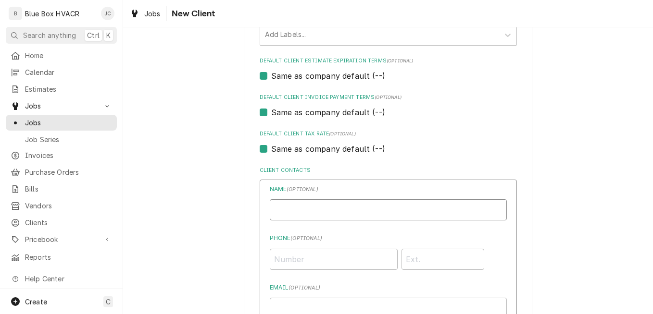
scroll to position [637, 0]
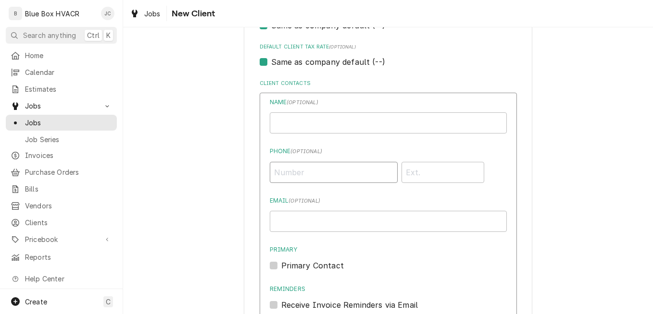
click at [274, 172] on input "Phone ( optional )" at bounding box center [334, 172] width 128 height 21
paste input "+1 484 866 6472"
type input "+1 484 866 6472"
click at [349, 250] on label "Primary" at bounding box center [388, 250] width 237 height 9
click at [349, 260] on input "Primary" at bounding box center [399, 270] width 237 height 21
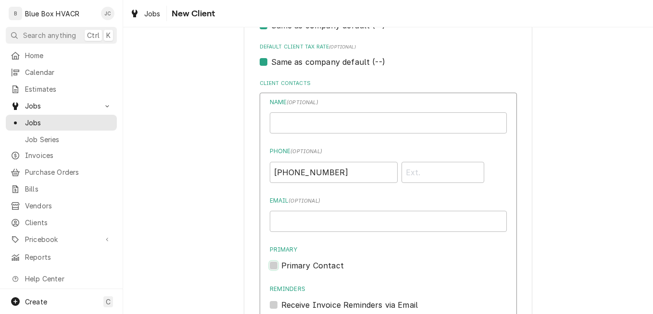
checkbox input "true"
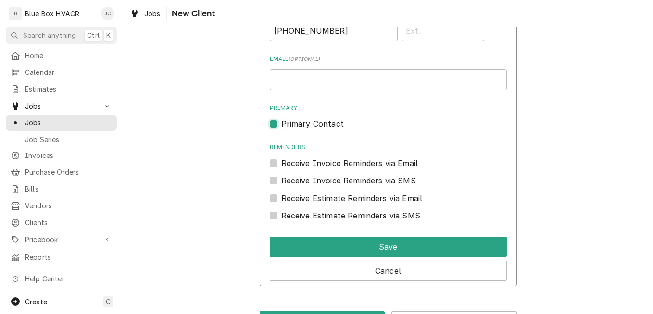
scroll to position [815, 0]
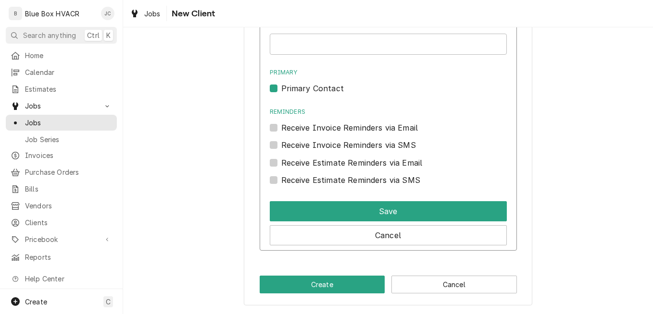
click at [349, 145] on label "Receive Invoice Reminders via SMS" at bounding box center [348, 145] width 135 height 12
click at [349, 145] on input "Contact Edit Form" at bounding box center [399, 149] width 237 height 21
checkbox input "true"
click at [342, 180] on label "Receive Estimate Reminders via SMS" at bounding box center [350, 181] width 139 height 12
click at [342, 180] on input "Contact Edit Form" at bounding box center [399, 185] width 237 height 21
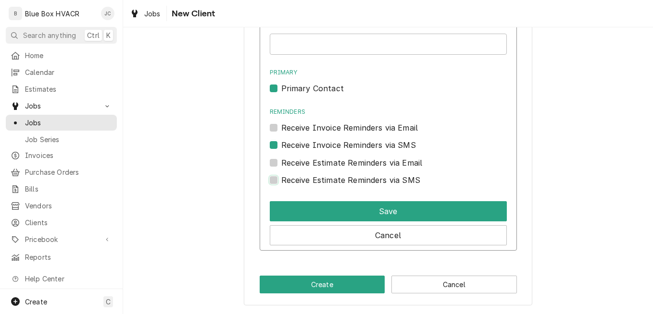
checkbox input "true"
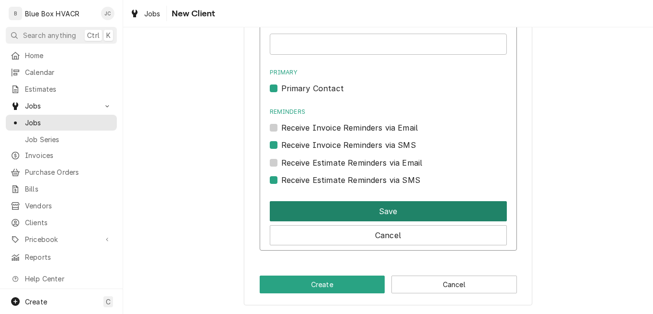
click at [333, 213] on button "Save" at bounding box center [388, 211] width 237 height 20
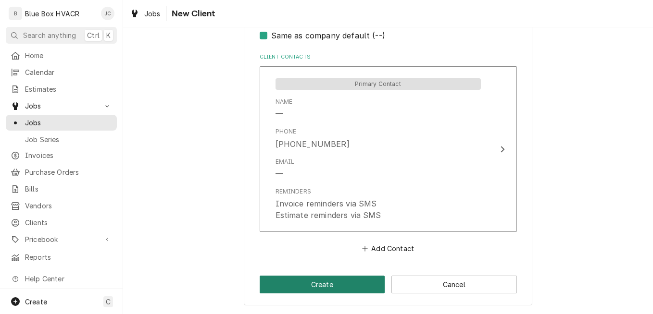
click at [323, 281] on button "Create" at bounding box center [322, 285] width 125 height 18
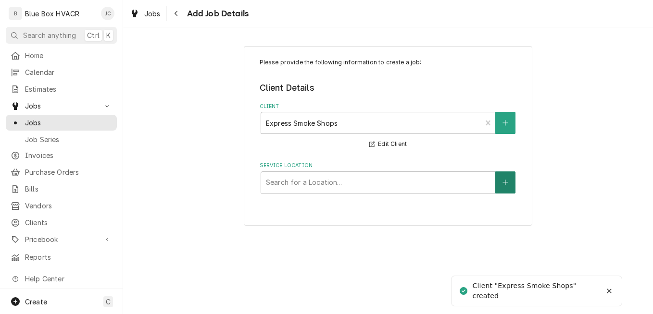
click at [503, 183] on icon "Create New Location" at bounding box center [505, 182] width 6 height 7
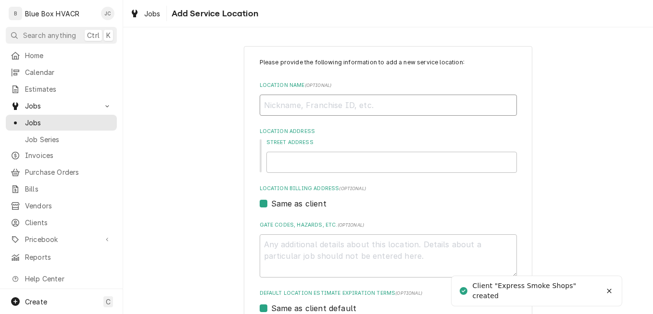
click at [325, 107] on input "Location Name ( optional )" at bounding box center [388, 105] width 257 height 21
type textarea "x"
type input "E"
type textarea "x"
type input "Ex"
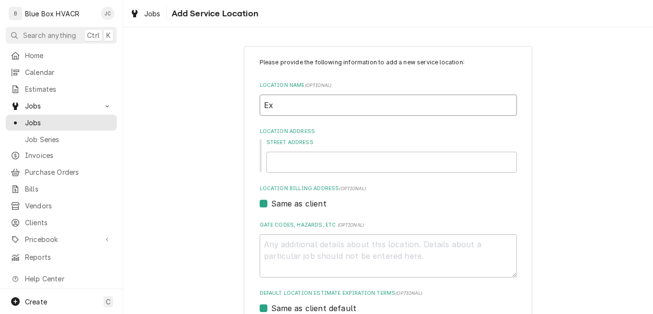
type textarea "x"
type input "Exp"
type textarea "x"
type input "Expr"
type textarea "x"
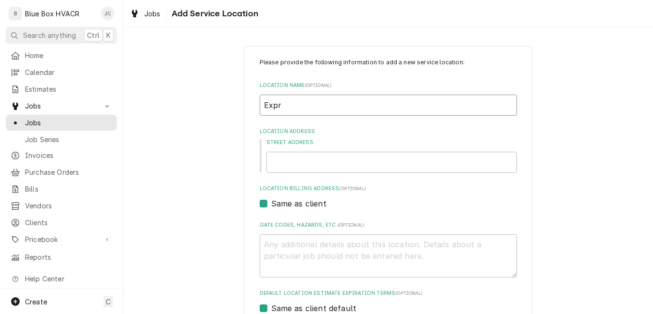
type input "Expre"
type textarea "x"
type input "Expres"
type textarea "x"
type input "Express"
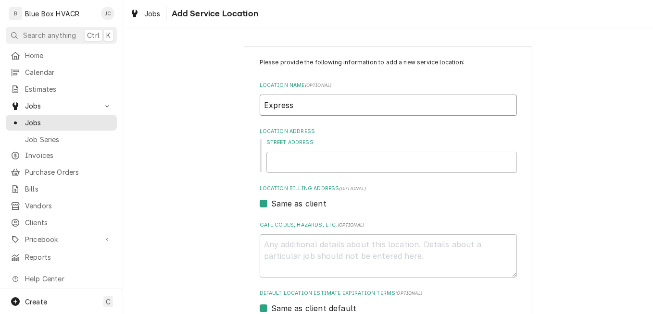
type textarea "x"
type input "Express"
type textarea "x"
type input "Express S"
type textarea "x"
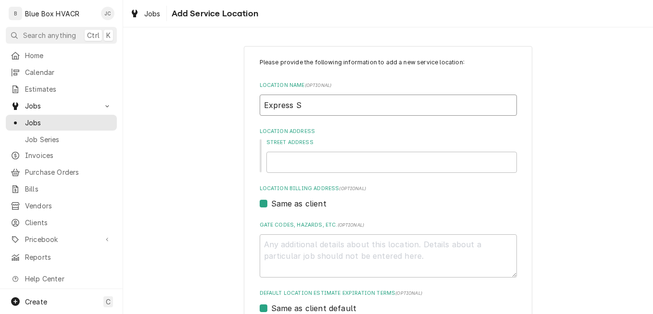
type input "Express Sm"
type textarea "x"
type input "Express Smo"
type textarea "x"
type input "Express Smok"
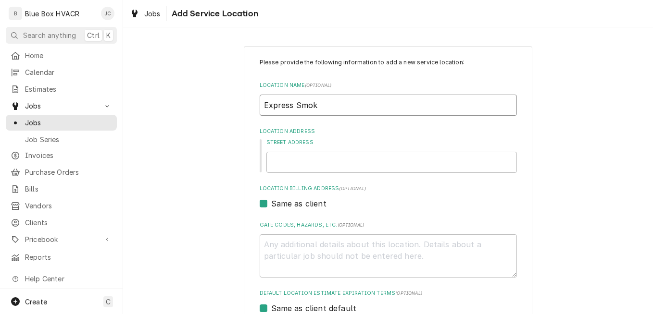
type textarea "x"
type input "Express Smoke"
type textarea "x"
type input "Express Smoke"
type textarea "x"
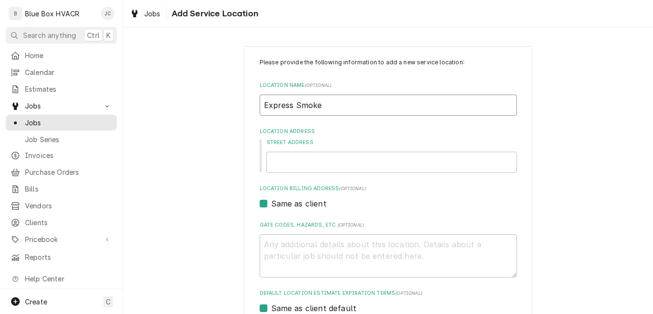
type input "Express Smoke A"
type textarea "x"
type input "Express Smoke Al"
type textarea "x"
type input "Express Smoke All"
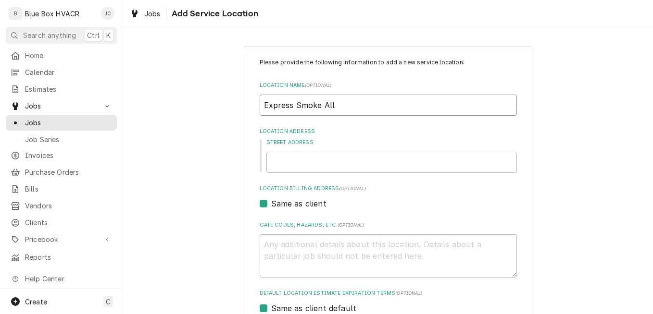
type textarea "x"
type input "Express Smoke Alle"
type textarea "x"
type input "Express Smoke Allen"
type textarea "x"
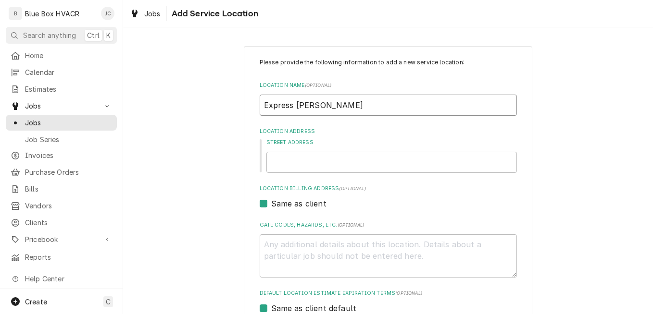
type input "Express Smoke Allent"
type textarea "x"
type input "Express Smoke Allento"
type textarea "x"
type input "Express Smoke Allentow"
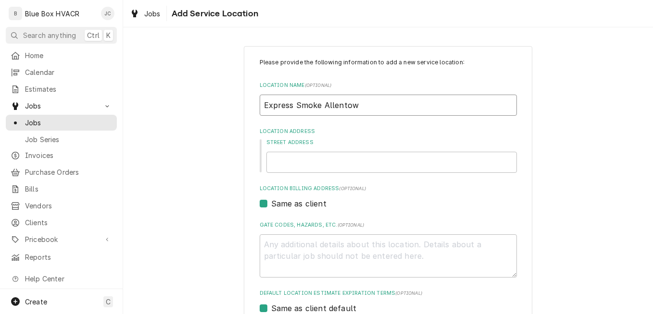
type textarea "x"
type input "Express Smoke Allentown"
type textarea "x"
type input "Express Smoke Allentown"
click at [330, 165] on input "Street Address" at bounding box center [391, 162] width 250 height 21
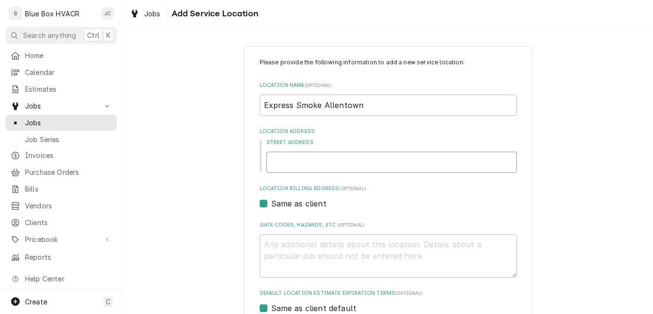
type textarea "x"
type input "9"
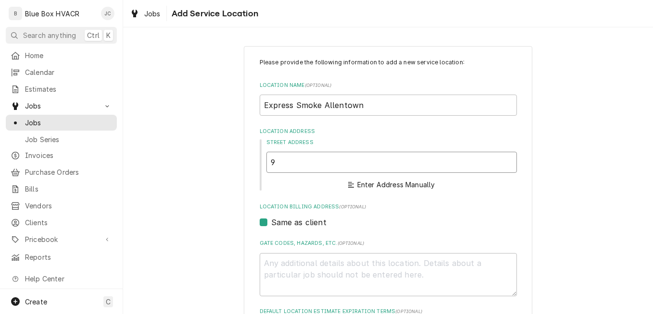
type textarea "x"
type input "94"
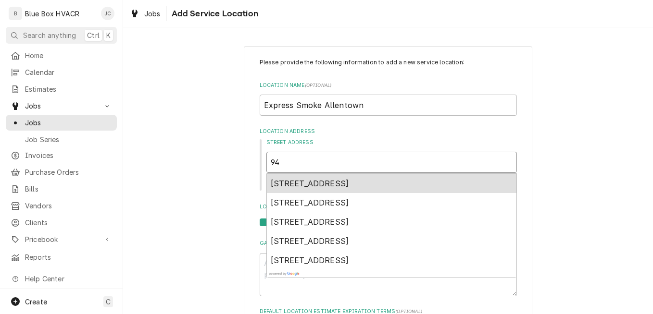
type textarea "x"
type input "943"
type textarea "x"
type input "943"
type textarea "x"
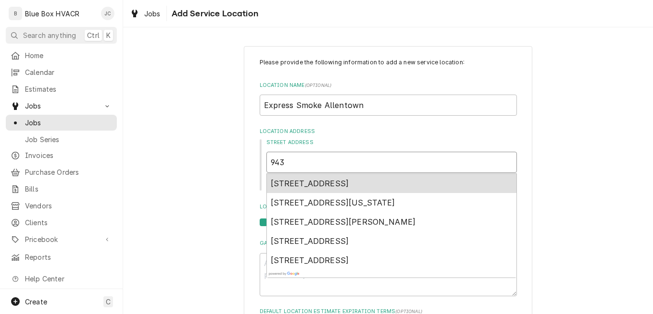
type input "943 u"
type textarea "x"
type input "943 un"
type textarea "x"
type input "943 uni"
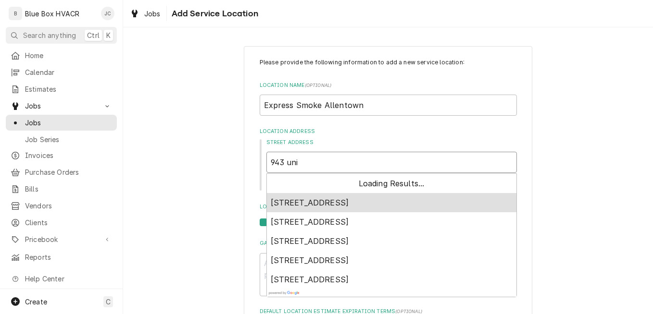
type textarea "x"
type input "943 unio"
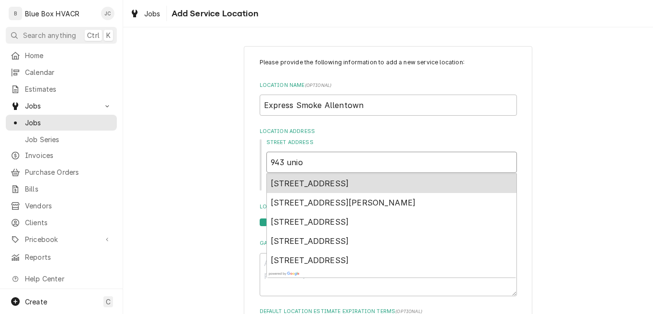
type textarea "x"
type input "943 union"
type textarea "x"
type input "943 union"
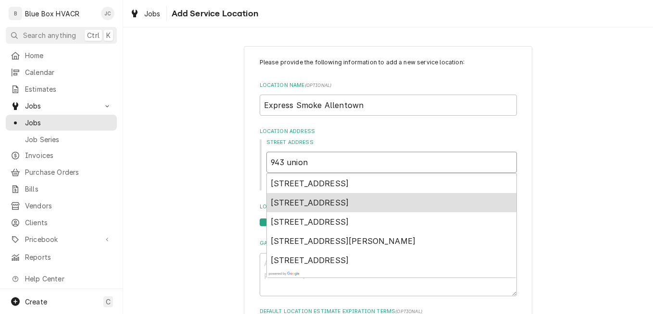
click at [317, 206] on span "943 Union Boulevard, Allentown, PA, USA" at bounding box center [310, 203] width 78 height 10
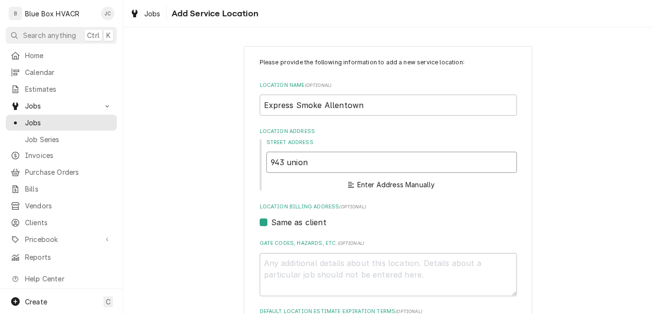
type textarea "x"
type input "943 Union Blvd"
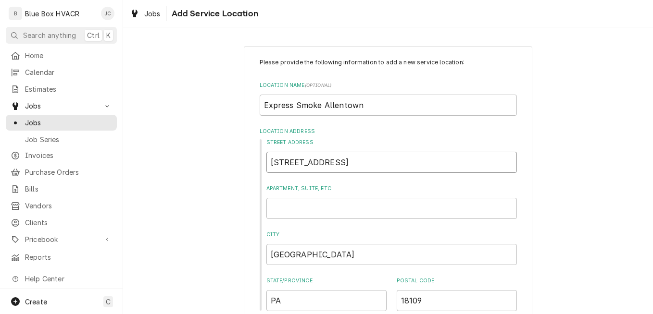
type textarea "x"
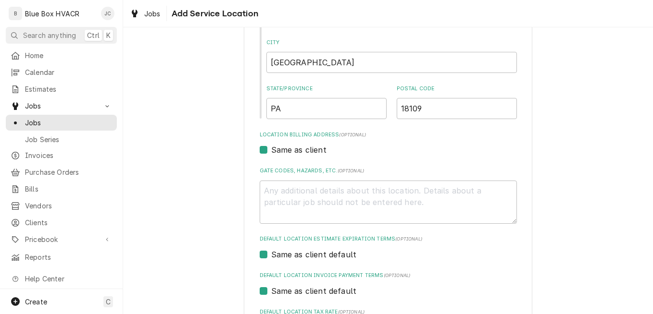
scroll to position [288, 0]
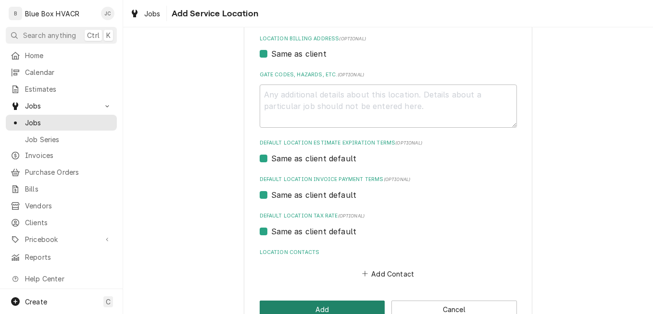
type input "943 Union Blvd"
click at [333, 307] on button "Add" at bounding box center [322, 310] width 125 height 18
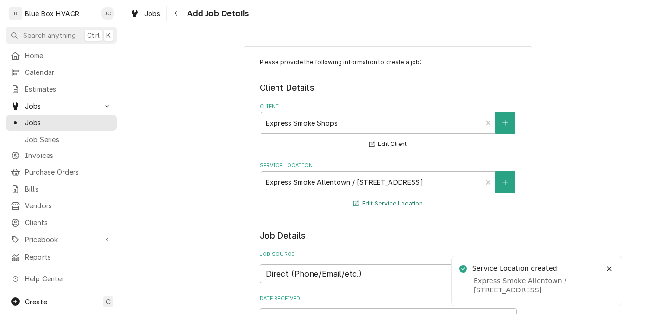
scroll to position [192, 0]
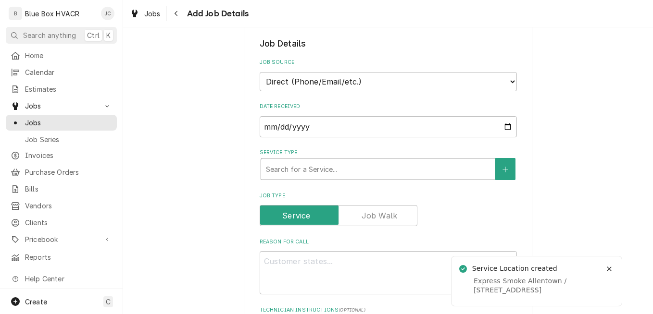
click at [341, 174] on div "Service Type" at bounding box center [378, 169] width 224 height 17
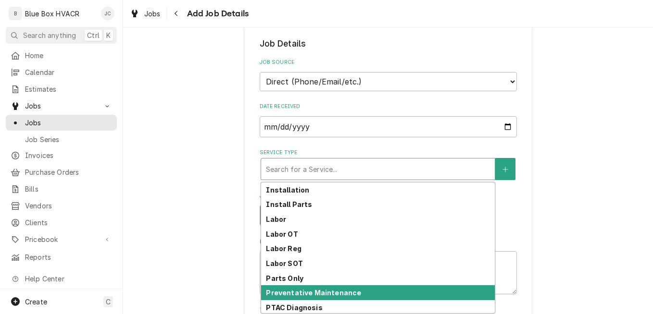
click at [312, 295] on strong "Preventative Maintenance" at bounding box center [313, 293] width 95 height 8
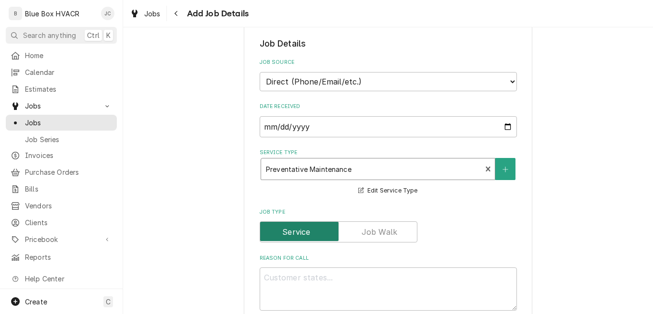
scroll to position [337, 0]
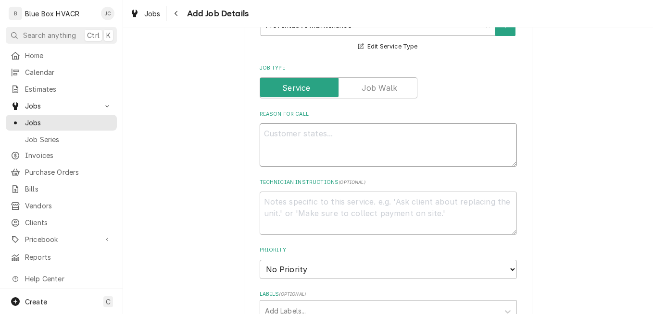
click at [330, 147] on textarea "Reason For Call" at bounding box center [388, 145] width 257 height 43
type textarea "x"
type textarea "N"
type textarea "x"
type textarea "Ne"
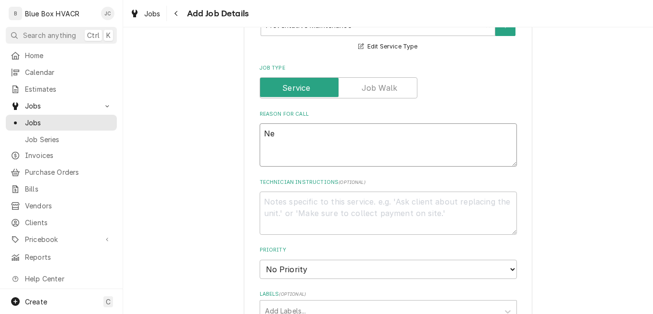
type textarea "x"
type textarea "Nee"
type textarea "x"
type textarea "Need"
type textarea "x"
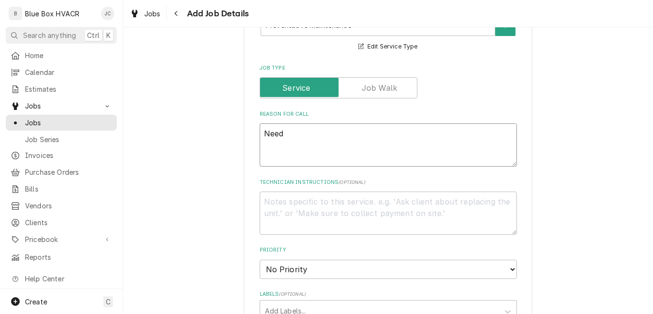
type textarea "Needs"
type textarea "x"
type textarea "Needs"
type textarea "x"
type textarea "Needs P"
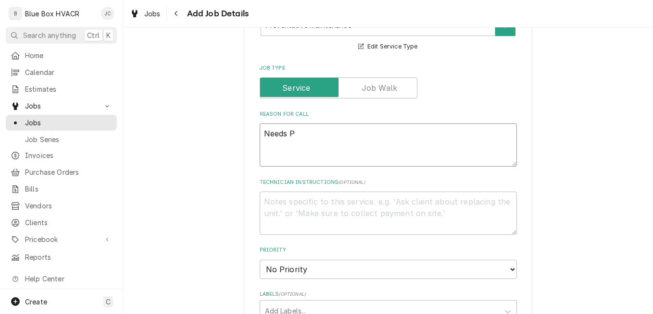
type textarea "x"
type textarea "Needs PM"
type textarea "x"
type textarea "Needs PM o"
type textarea "x"
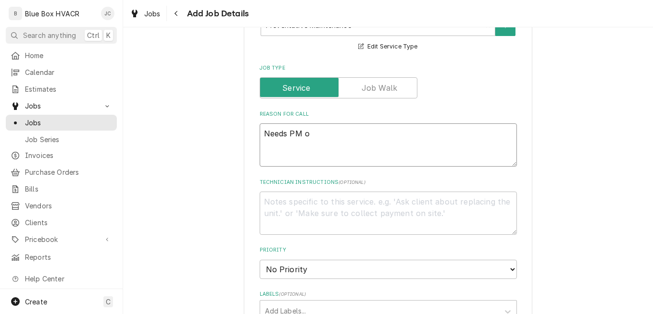
type textarea "Needs PM on"
type textarea "x"
type textarea "Needs PM on"
type textarea "x"
type textarea "Needs PM on ha"
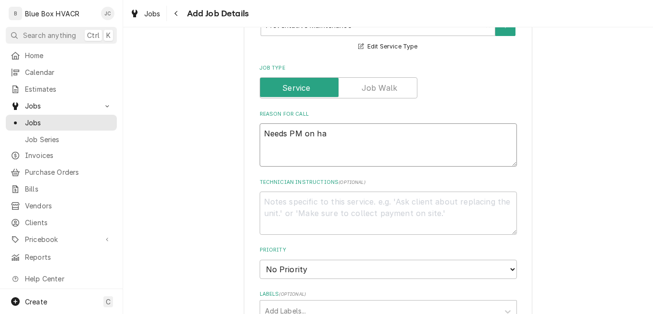
type textarea "x"
type textarea "Needs PM on hav"
type textarea "x"
type textarea "Needs PM on have"
type textarea "x"
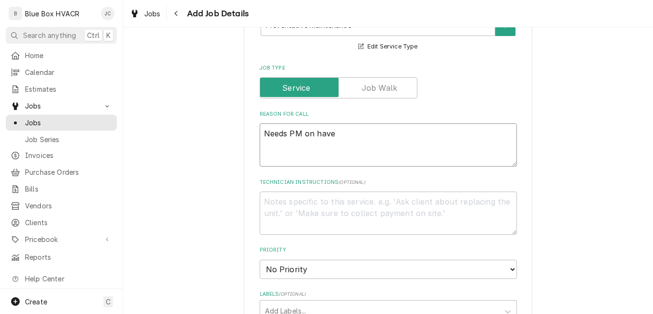
type textarea "Needs PM on hav"
type textarea "x"
type textarea "Needs PM on ha"
type textarea "x"
type textarea "Needs PM on h"
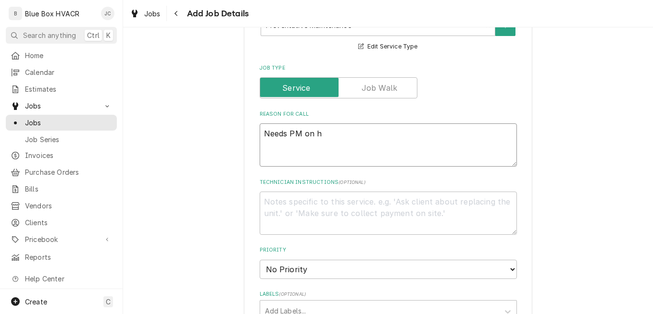
type textarea "x"
type textarea "Needs PM on"
type textarea "x"
type textarea "Needs PM on H"
type textarea "x"
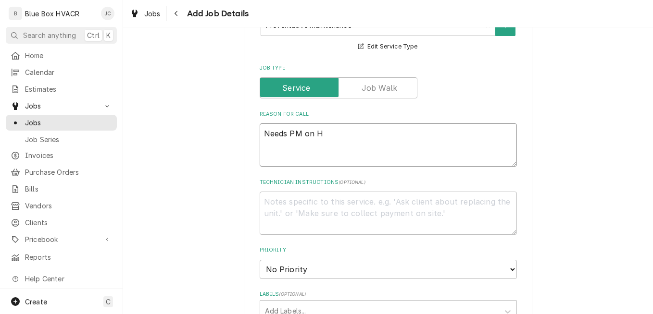
type textarea "Needs PM on HA"
type textarea "x"
type textarea "Needs PM on H"
type textarea "x"
type textarea "Needs PM on HV"
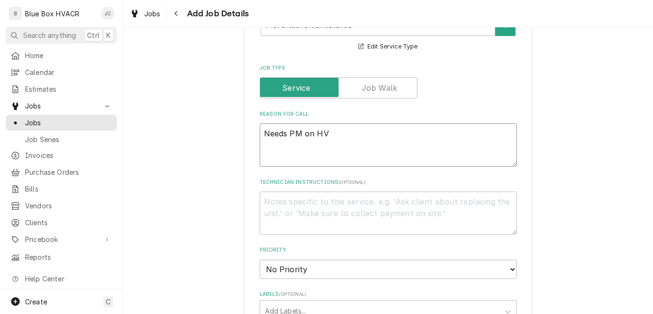
type textarea "x"
type textarea "Needs PM on HVAC"
type textarea "x"
type textarea "Needs PM on HVAC"
type textarea "x"
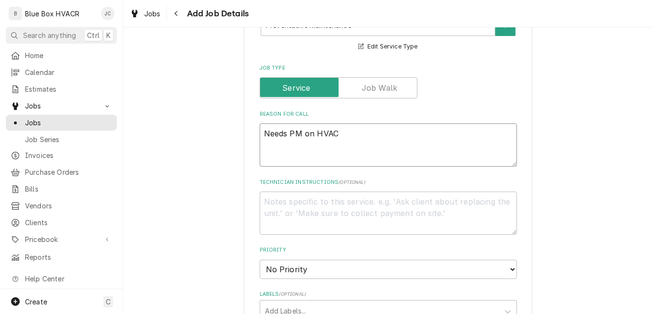
type textarea "Needs PM on HVAC s"
type textarea "x"
type textarea "Needs PM on HVAC sy"
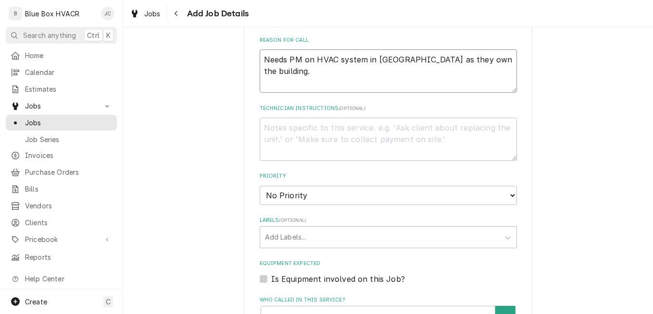
scroll to position [481, 0]
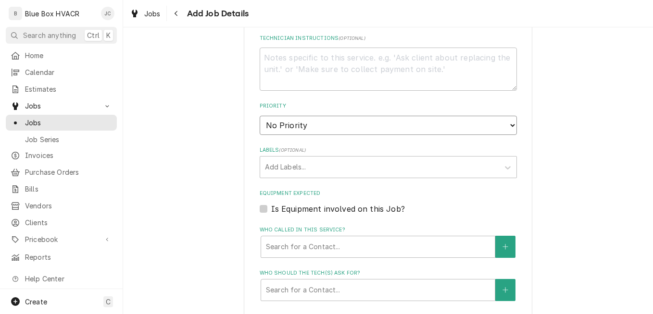
click at [310, 123] on select "No Priority Urgent High Medium Low" at bounding box center [388, 125] width 257 height 19
click at [260, 116] on select "No Priority Urgent High Medium Low" at bounding box center [388, 125] width 257 height 19
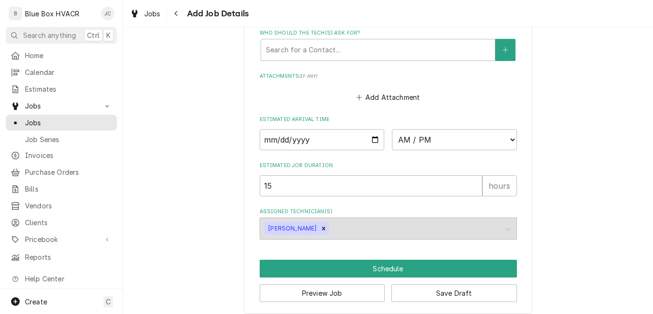
scroll to position [577, 0]
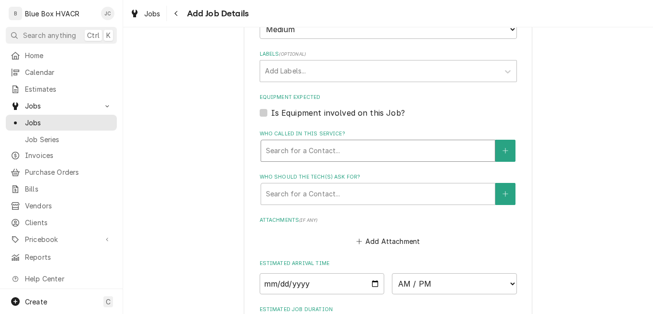
click at [338, 152] on div "Who called in this service?" at bounding box center [378, 150] width 224 height 17
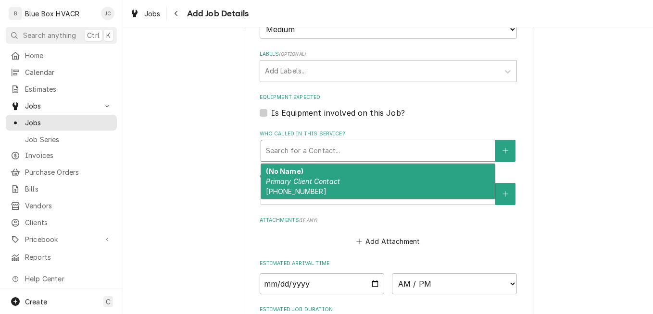
click at [333, 175] on div "(No Name) Primary Client Contact (484) 866-6472" at bounding box center [378, 181] width 234 height 35
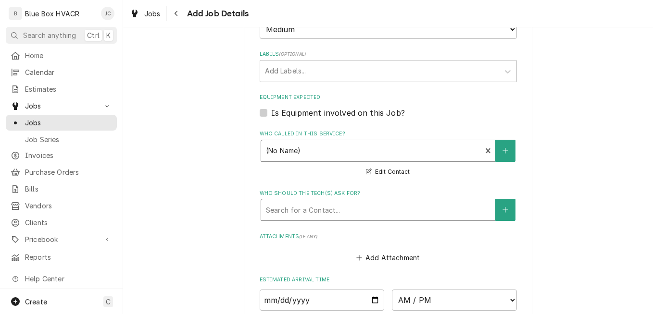
click at [333, 199] on div "Search for a Contact..." at bounding box center [378, 210] width 235 height 22
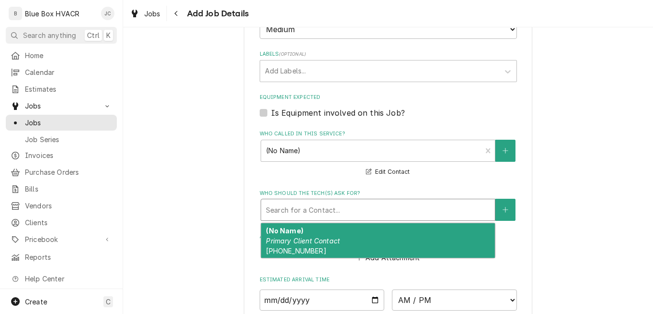
click at [333, 233] on div "(No Name) Primary Client Contact (484) 866-6472" at bounding box center [378, 241] width 234 height 35
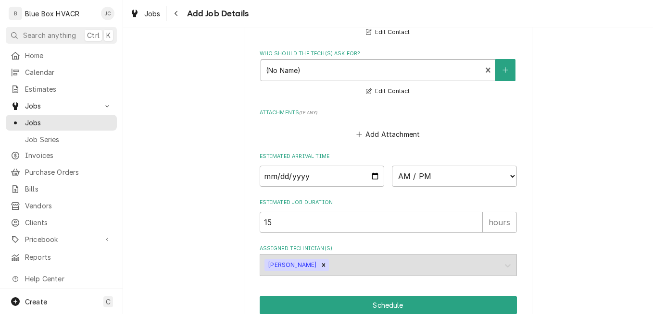
scroll to position [721, 0]
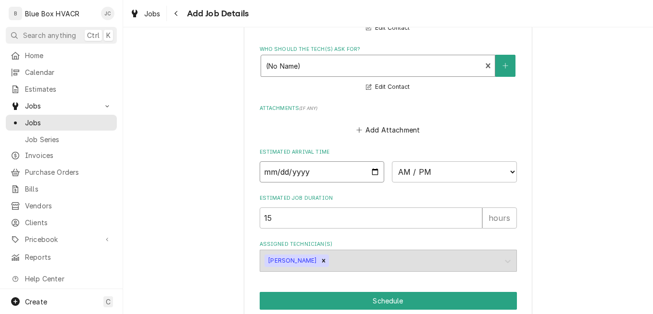
click at [372, 174] on input "Date" at bounding box center [322, 172] width 125 height 21
click at [457, 175] on select "AM / PM 6:00 AM 6:15 AM 6:30 AM 6:45 AM 7:00 AM 7:15 AM 7:30 AM 7:45 AM 8:00 AM…" at bounding box center [454, 172] width 125 height 21
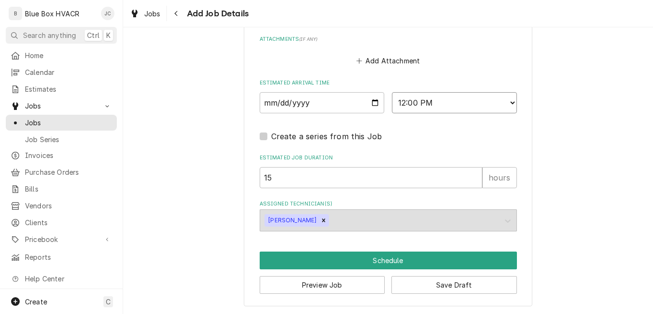
scroll to position [791, 0]
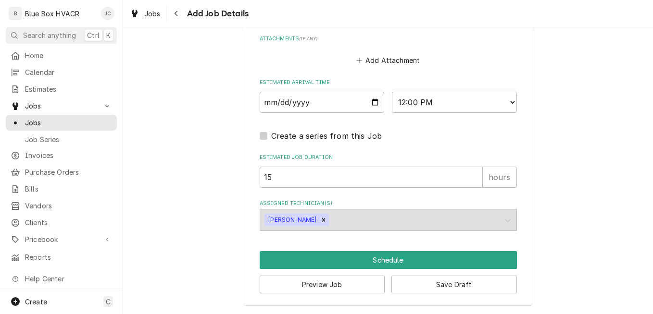
click at [494, 171] on div "hours" at bounding box center [499, 177] width 35 height 21
click at [494, 177] on div "hours" at bounding box center [499, 177] width 35 height 21
drag, startPoint x: 424, startPoint y: 180, endPoint x: 214, endPoint y: 176, distance: 210.6
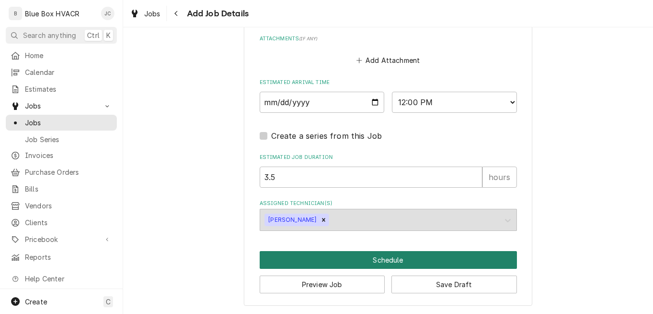
click at [387, 264] on button "Schedule" at bounding box center [388, 260] width 257 height 18
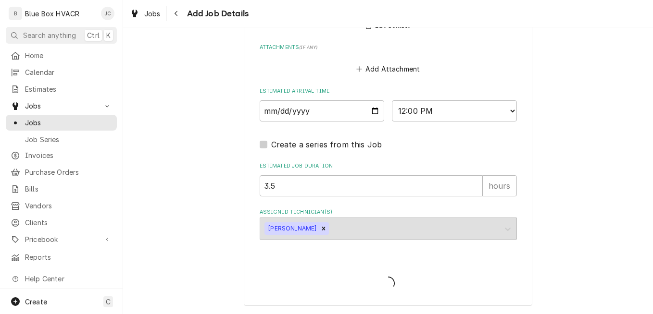
scroll to position [782, 0]
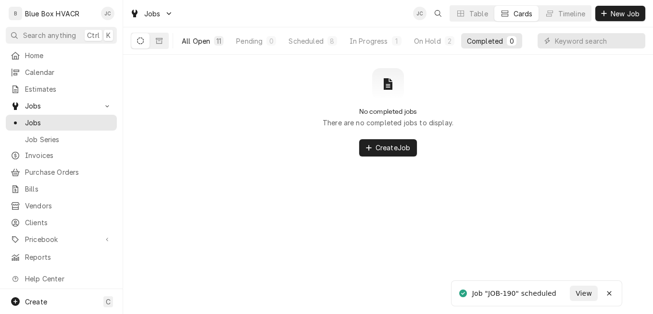
click at [196, 40] on div "All Open" at bounding box center [196, 41] width 28 height 10
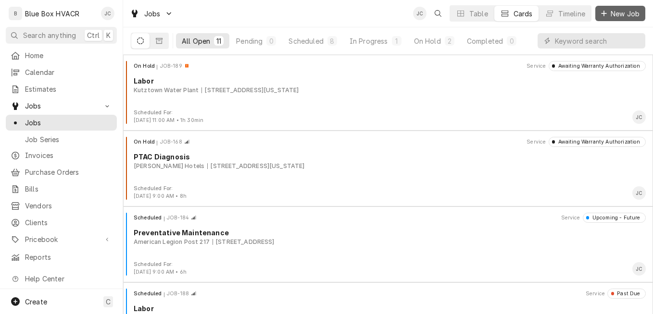
click at [621, 18] on span "New Job" at bounding box center [625, 14] width 33 height 10
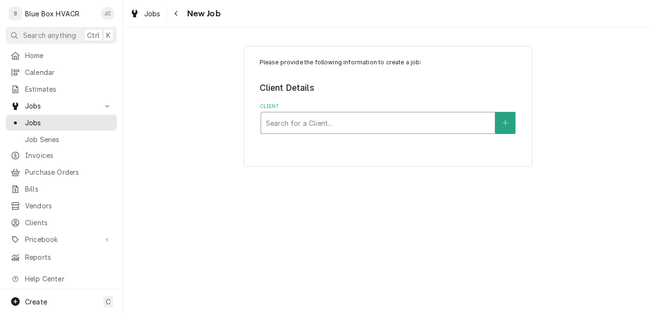
click at [391, 124] on div "Client" at bounding box center [378, 122] width 224 height 17
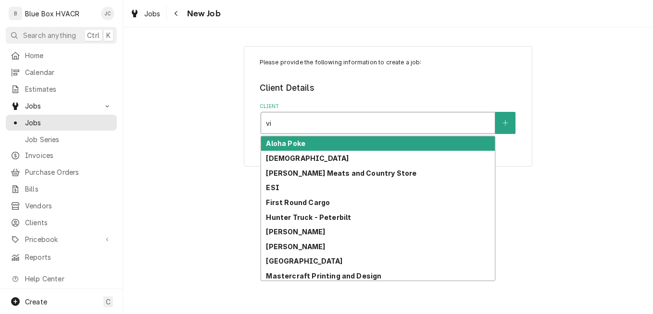
type input "vie"
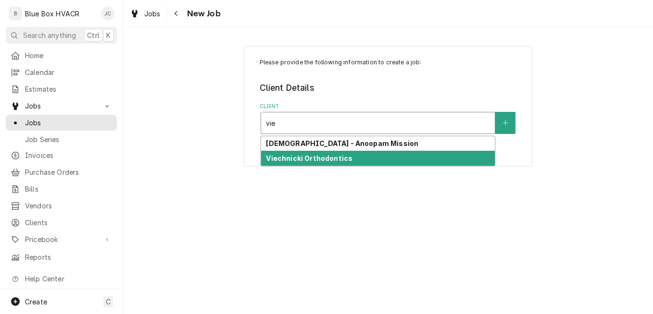
click at [317, 156] on strong "Viechnicki Orthodontics" at bounding box center [309, 158] width 87 height 8
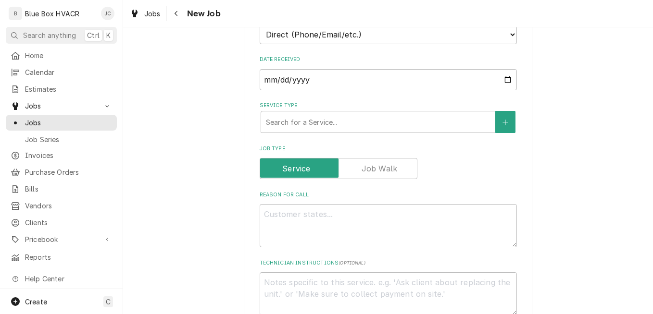
scroll to position [240, 0]
click at [357, 127] on div "Service Type" at bounding box center [378, 120] width 224 height 17
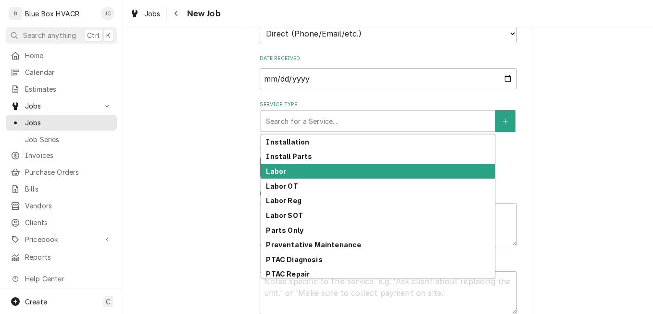
click at [317, 165] on div "Labor" at bounding box center [378, 171] width 234 height 15
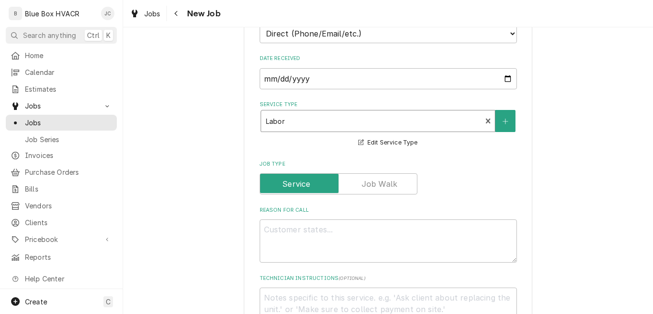
scroll to position [433, 0]
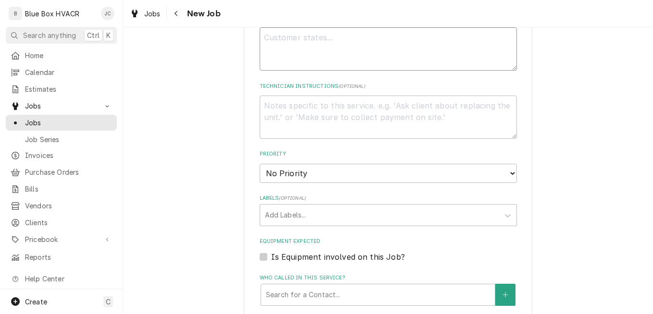
click at [327, 39] on textarea "Reason For Call" at bounding box center [388, 48] width 257 height 43
type textarea "x"
type textarea "In"
type textarea "x"
type textarea "Ins"
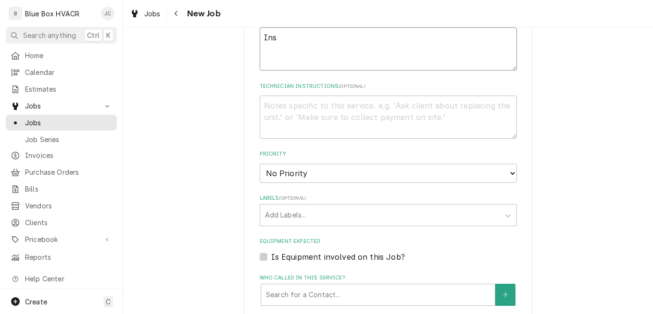
type textarea "x"
type textarea "Inst"
type textarea "x"
type textarea "Insta"
type textarea "x"
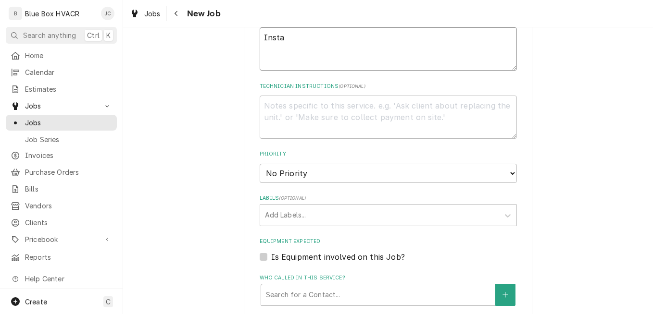
type textarea "Instal"
type textarea "x"
type textarea "Install"
type textarea "x"
type textarea "Install"
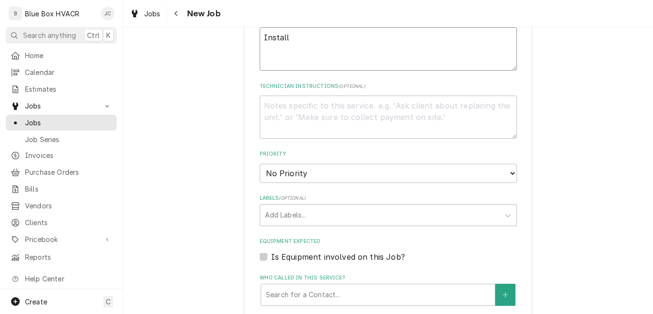
type textarea "x"
type textarea "Install 2"
type textarea "x"
type textarea "Install 2"
type textarea "x"
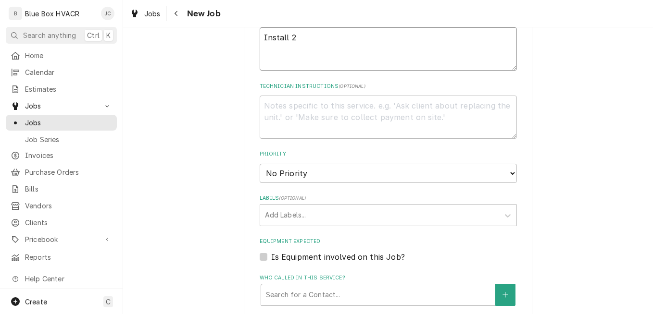
type textarea "Install 2 n"
type textarea "x"
type textarea "Install 2 ne"
type textarea "x"
type textarea "Install 2 new"
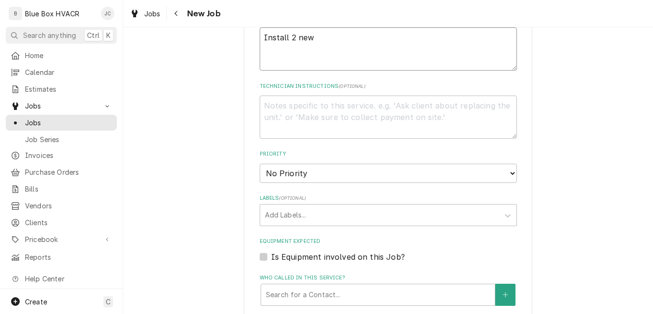
type textarea "x"
type textarea "Install 2 ne"
type textarea "x"
type textarea "Install 2 n"
type textarea "x"
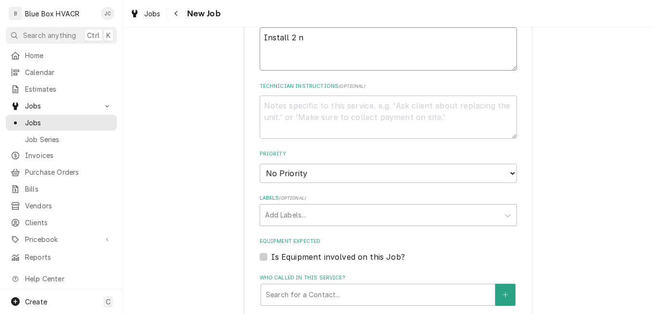
type textarea "Install 2"
type textarea "x"
type textarea "Install 2"
type textarea "x"
type textarea "Install"
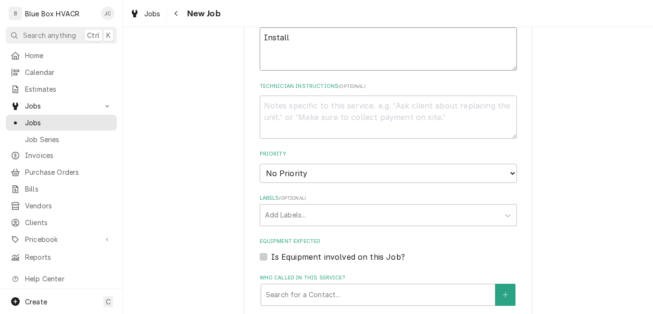
type textarea "x"
type textarea "Install"
type textarea "x"
type textarea "Instal"
type textarea "x"
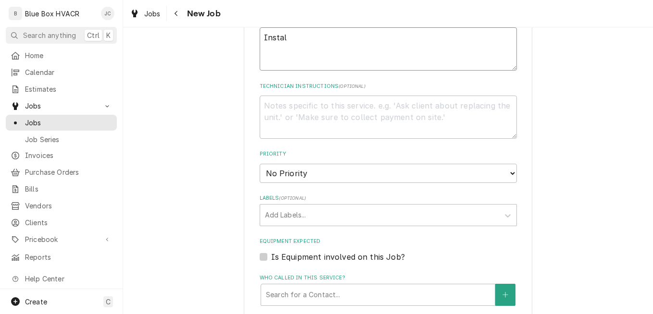
type textarea "Insta"
type textarea "x"
type textarea "Inst"
type textarea "x"
type textarea "Ins"
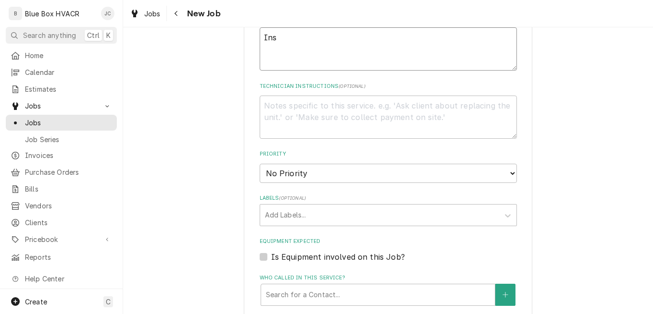
type textarea "x"
type textarea "In"
type textarea "x"
type textarea "I"
type textarea "x"
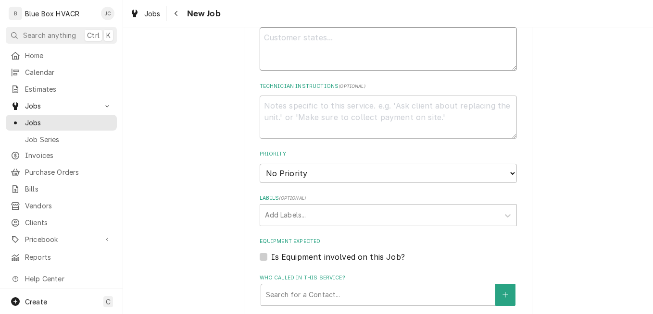
type textarea "x"
type textarea "P"
type textarea "x"
type textarea "Pr"
type textarea "x"
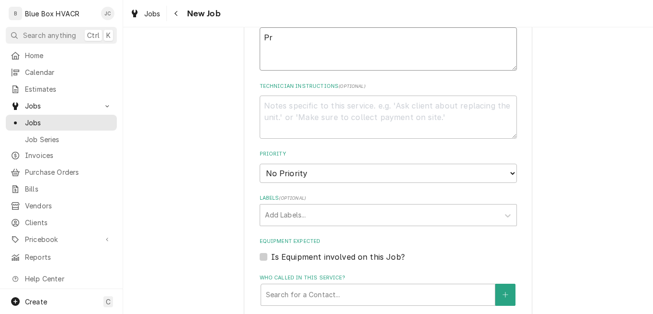
type textarea "Pro"
type textarea "x"
type textarea "Prov"
type textarea "x"
type textarea "Provi"
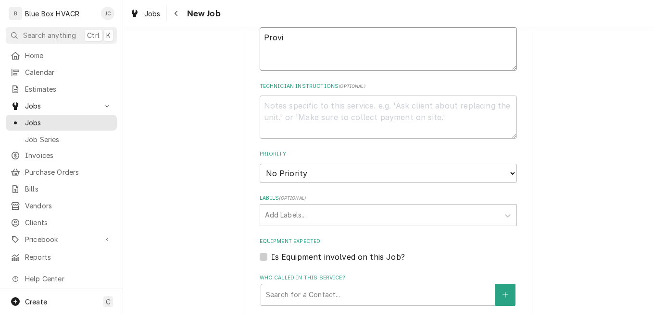
type textarea "x"
type textarea "Provid"
type textarea "x"
type textarea "Provide"
type textarea "x"
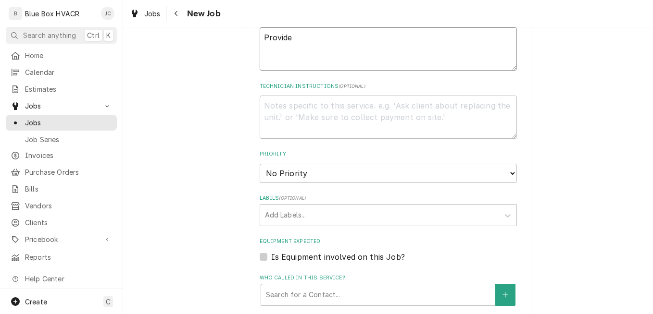
type textarea "Provide"
type textarea "x"
type textarea "Provide a"
type textarea "x"
type textarea "Provide an"
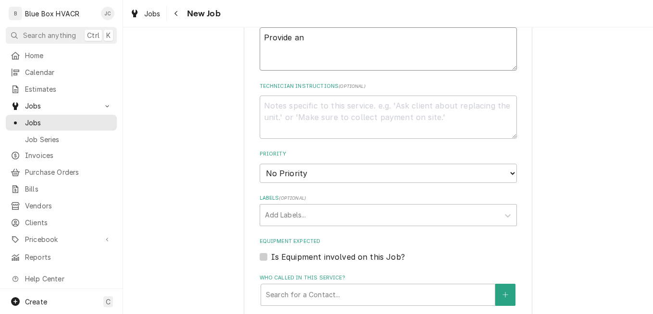
type textarea "x"
type textarea "Provide and"
type textarea "x"
type textarea "Provide and in"
type textarea "x"
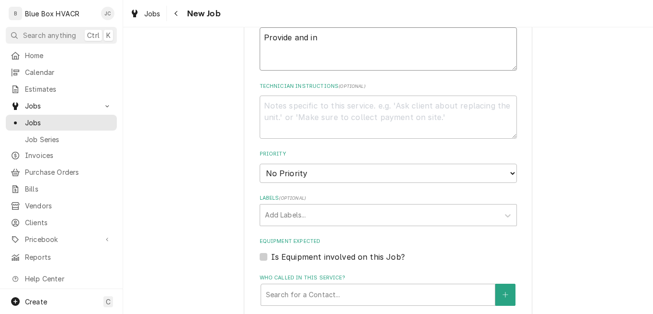
type textarea "Provide and ins"
type textarea "x"
type textarea "Provide and inst"
type textarea "x"
type textarea "Provide and insta"
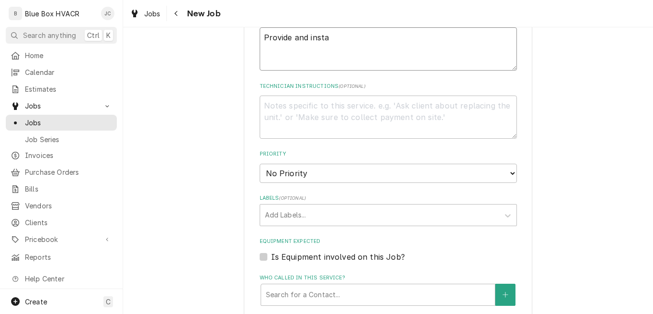
type textarea "x"
type textarea "Provide and instal"
type textarea "x"
type textarea "Provide and install"
type textarea "x"
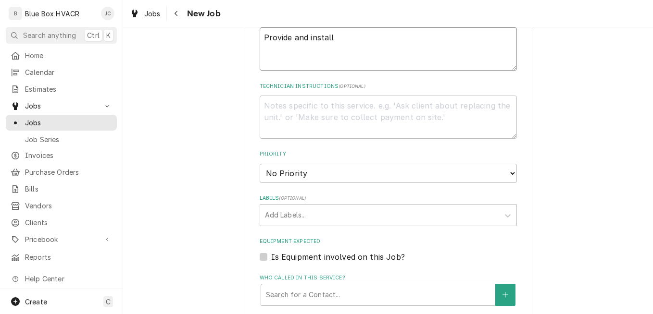
type textarea "Provide and install"
type textarea "x"
type textarea "Provide and install 2"
type textarea "x"
type textarea "Provide and install 2"
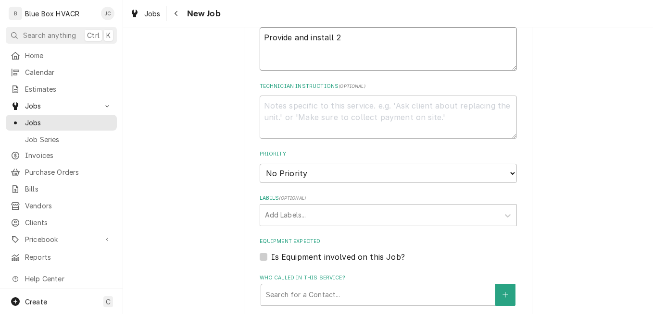
type textarea "x"
type textarea "Provide and install 2 n"
type textarea "x"
type textarea "Provide and install 2 ne"
type textarea "x"
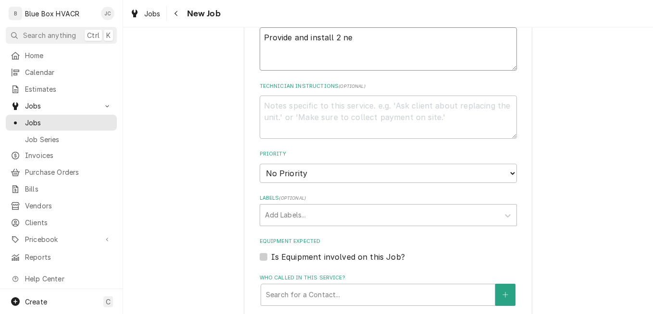
type textarea "Provide and install 2 new"
type textarea "x"
type textarea "Provide and install 2 new"
type textarea "x"
type textarea "Provide and install 2 new s"
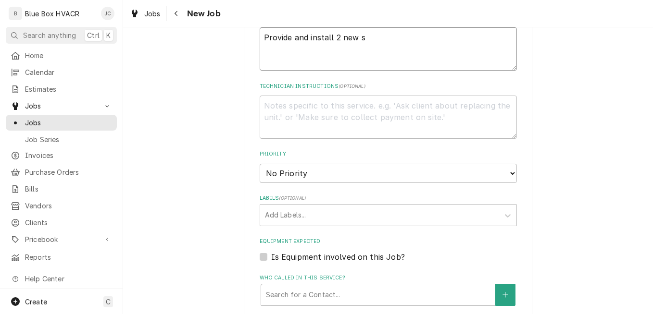
type textarea "x"
type textarea "Provide and install 2 new sm"
type textarea "x"
type textarea "Provide and install 2 new sma"
type textarea "x"
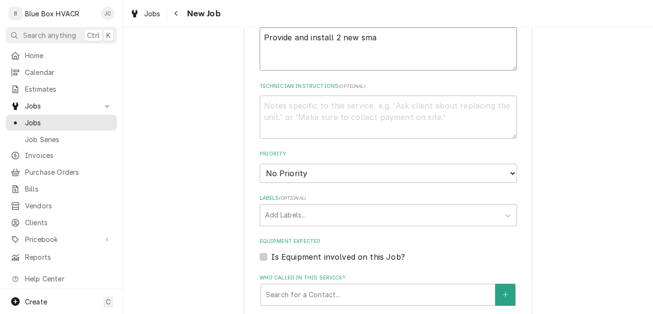
type textarea "Provide and install 2 new smar"
type textarea "x"
type textarea "Provide and install 2 new smart"
type textarea "x"
type textarea "Provide and install 2 new smart"
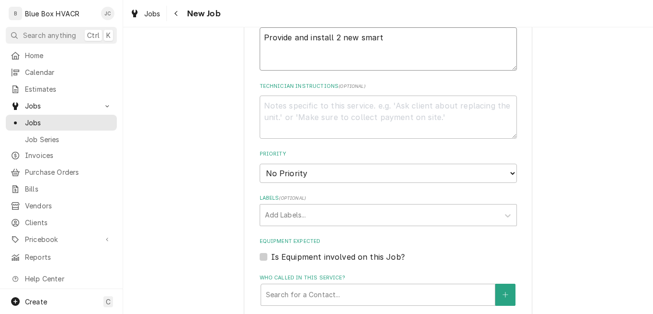
type textarea "x"
type textarea "Provide and install 2 new smart t"
type textarea "x"
type textarea "Provide and install 2 new smart th"
type textarea "x"
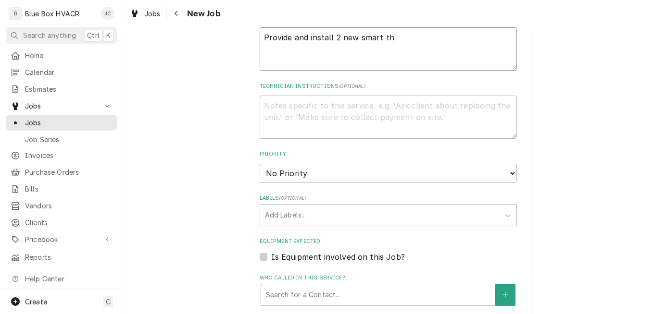
type textarea "Provide and install 2 new smart the"
type textarea "x"
type textarea "Provide and install 2 new smart ther"
type textarea "x"
type textarea "Provide and install 2 new smart therm"
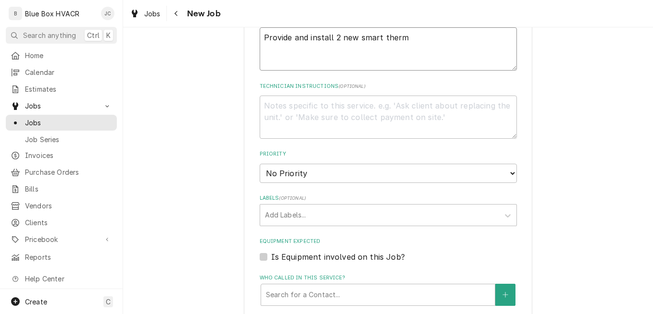
type textarea "x"
type textarea "Provide and install 2 new smart thermo"
type textarea "x"
type textarea "Provide and install 2 new smart thermos"
type textarea "x"
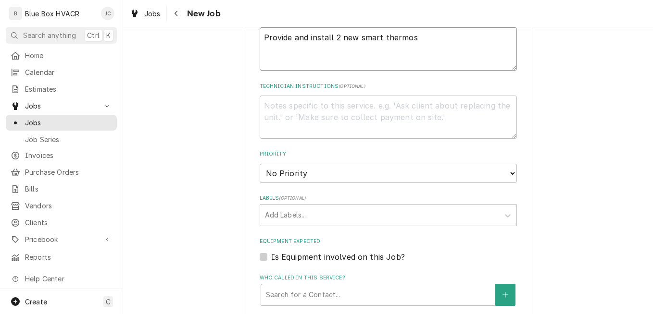
type textarea "Provide and install 2 new smart thermost"
type textarea "x"
type textarea "Provide and install 2 new smart thermosta"
type textarea "x"
type textarea "Provide and install 2 new smart thermostat"
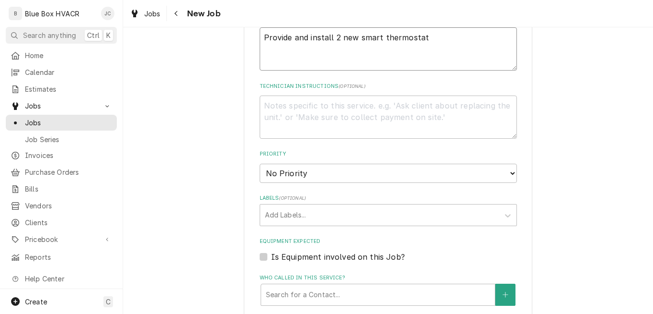
type textarea "x"
type textarea "Provide and install 2 new smart thermostats"
type textarea "x"
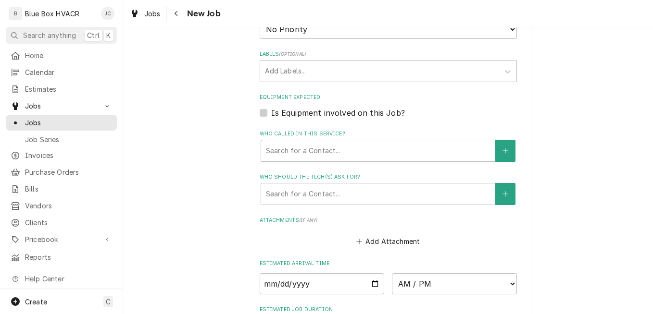
type textarea "Provide and install 2 new smart thermostats"
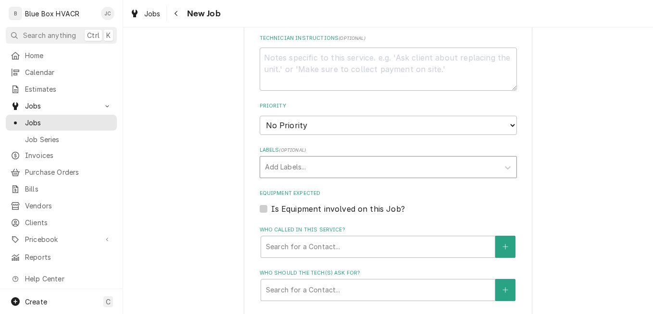
scroll to position [529, 0]
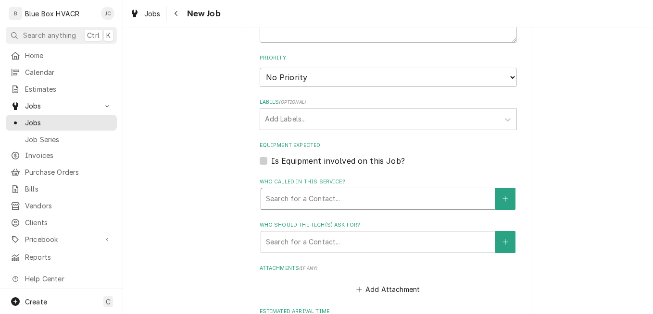
click at [321, 198] on div "Who called in this service?" at bounding box center [378, 198] width 224 height 17
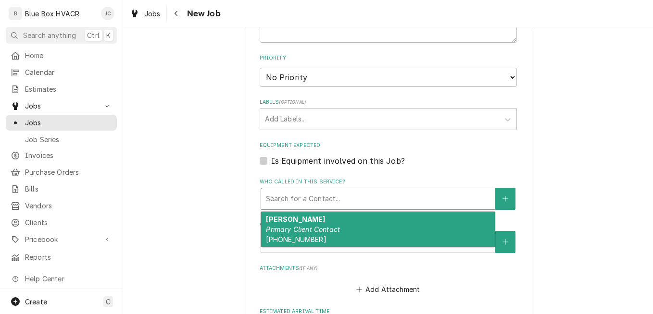
click at [332, 228] on em "Primary Client Contact" at bounding box center [303, 229] width 74 height 8
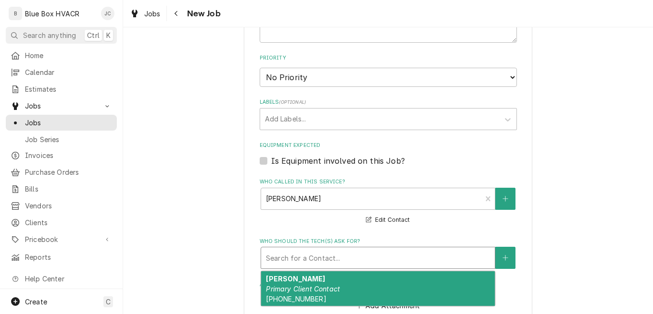
click at [348, 248] on div "Search for a Contact..." at bounding box center [378, 258] width 235 height 22
click at [347, 281] on div "Joeseph Viechnicki Primary Client Contact (484) 767-5845" at bounding box center [378, 289] width 234 height 35
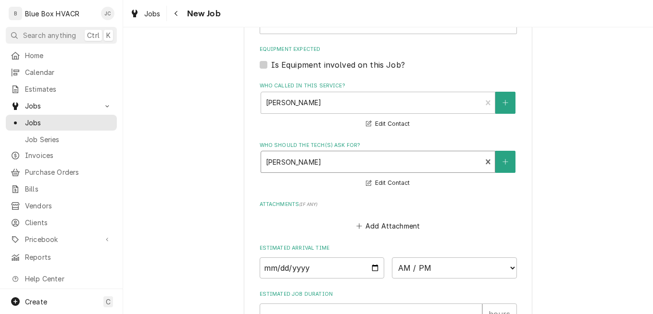
scroll to position [762, 0]
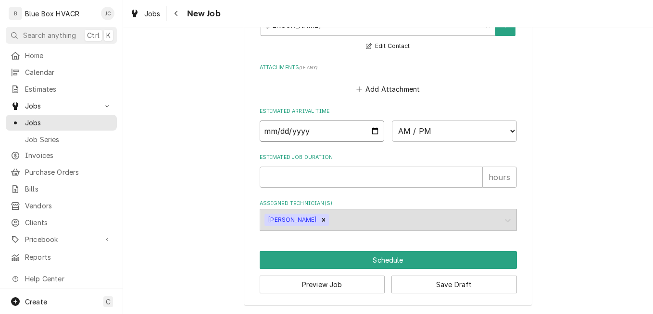
click at [373, 131] on input "Date" at bounding box center [322, 131] width 125 height 21
type textarea "x"
type input "2025-08-26"
click at [373, 131] on input "2025-08-26" at bounding box center [322, 131] width 125 height 21
type textarea "x"
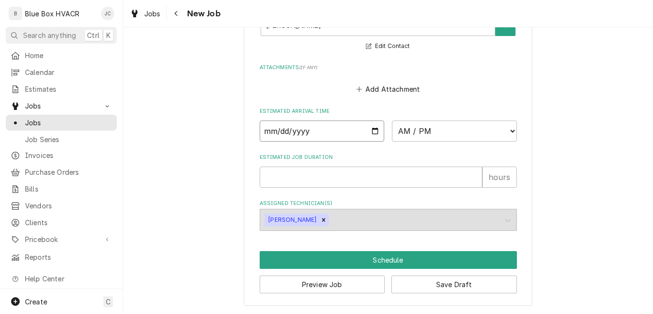
type input "2025-08-29"
type textarea "x"
click at [443, 136] on select "AM / PM 6:00 AM 6:15 AM 6:30 AM 6:45 AM 7:00 AM 7:15 AM 7:30 AM 7:45 AM 8:00 AM…" at bounding box center [454, 131] width 125 height 21
select select "08:00:00"
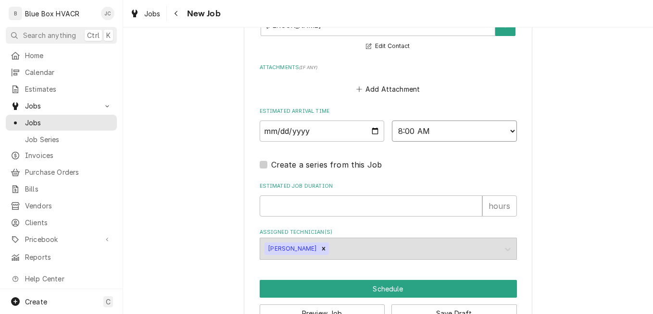
scroll to position [791, 0]
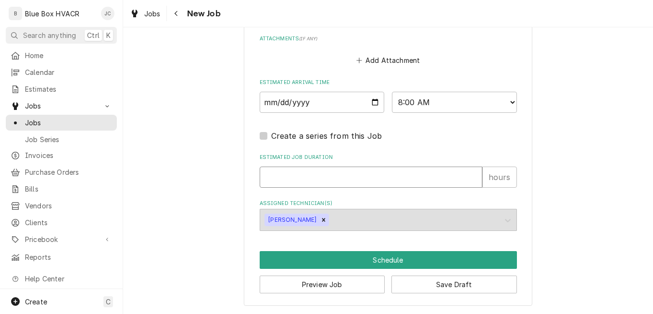
click at [335, 178] on input "Estimated Job Duration" at bounding box center [371, 177] width 223 height 21
type textarea "x"
type input "1"
type textarea "x"
type input "1.5"
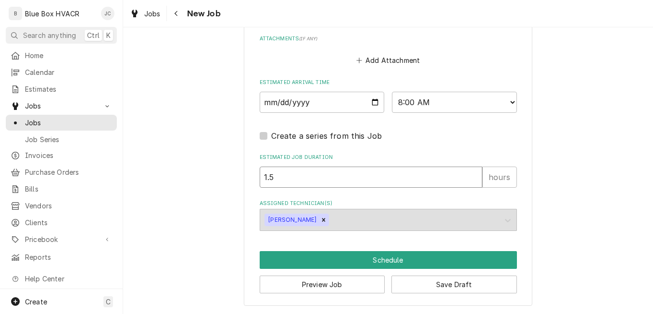
type textarea "x"
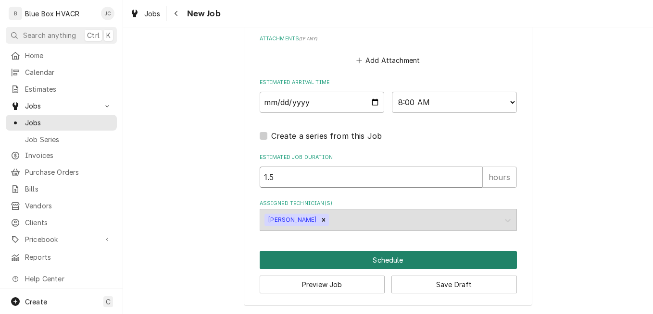
type input "1.5"
click at [419, 256] on button "Schedule" at bounding box center [388, 260] width 257 height 18
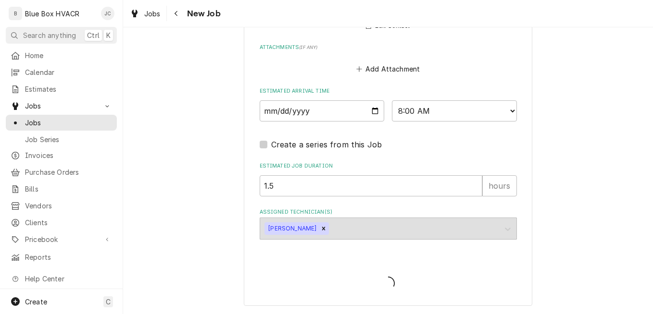
type textarea "x"
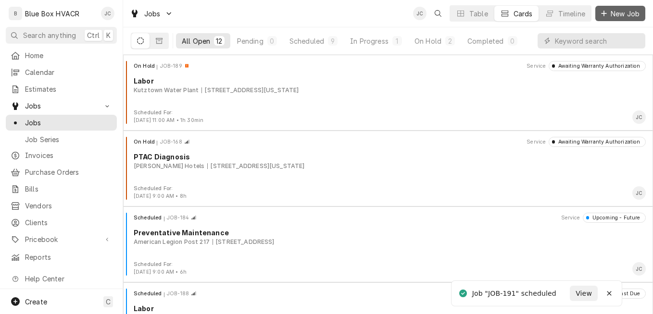
click at [624, 13] on span "New Job" at bounding box center [625, 14] width 33 height 10
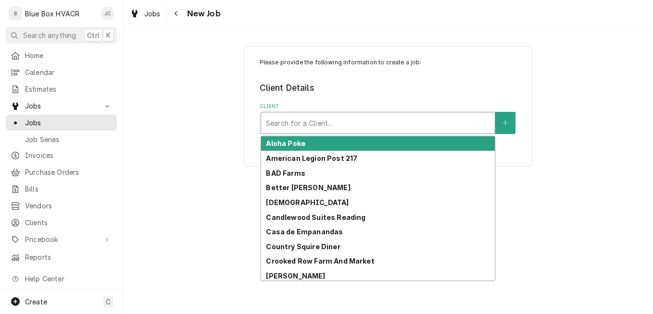
click at [333, 121] on div "Client" at bounding box center [378, 122] width 224 height 17
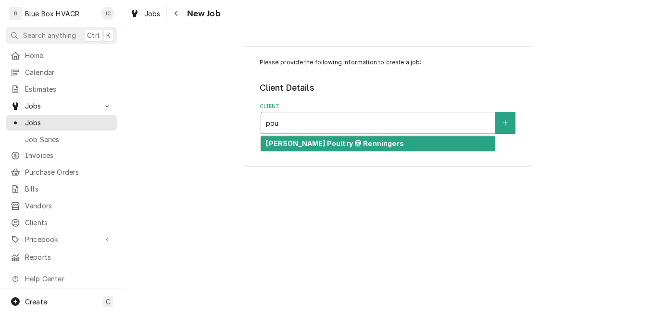
type input "poul"
click at [384, 145] on strong "[PERSON_NAME] Poultry @ Renningers" at bounding box center [334, 143] width 137 height 8
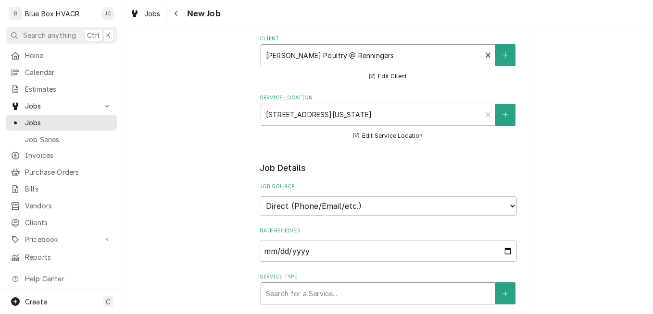
scroll to position [240, 0]
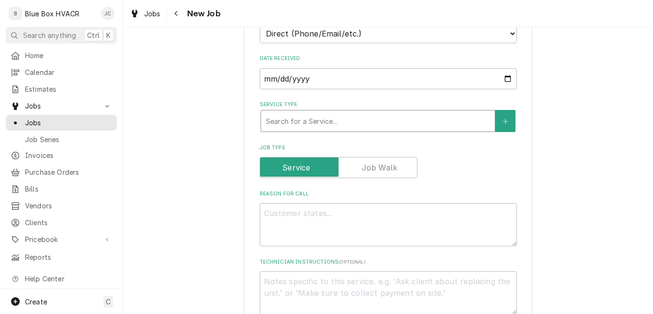
click at [360, 113] on div "Service Type" at bounding box center [378, 120] width 224 height 17
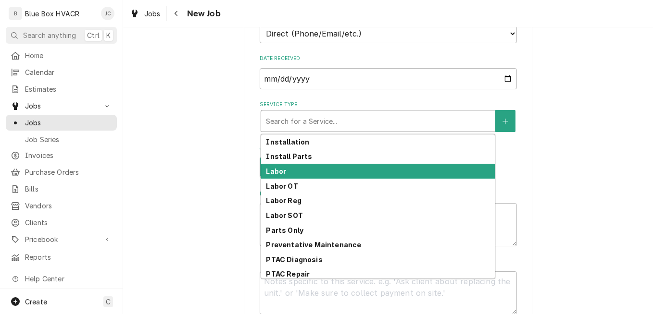
click at [309, 169] on div "Labor" at bounding box center [378, 171] width 234 height 15
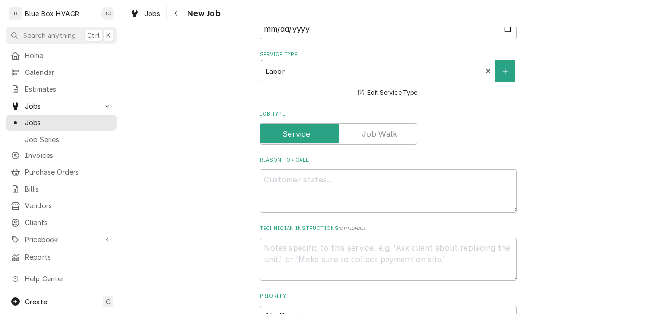
scroll to position [337, 0]
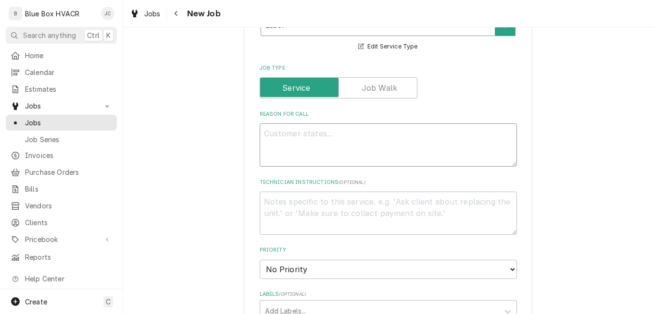
click at [339, 145] on textarea "Reason For Call" at bounding box center [388, 145] width 257 height 43
type textarea "x"
type textarea "I"
type textarea "x"
type textarea "In"
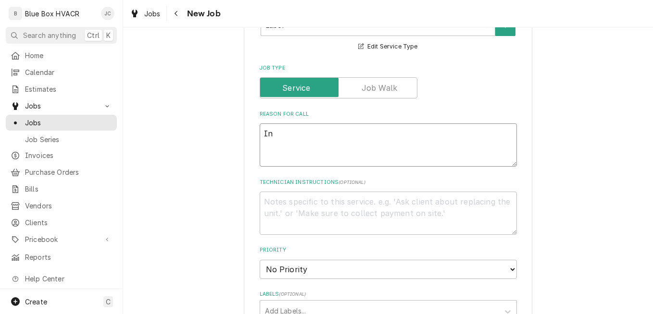
type textarea "x"
type textarea "Ins"
type textarea "x"
type textarea "Inst"
type textarea "x"
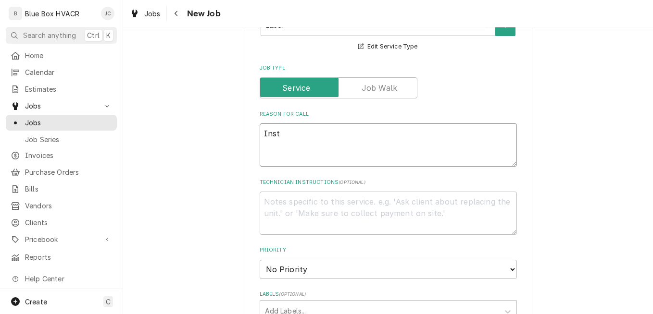
type textarea "Insta"
type textarea "x"
type textarea "Instal"
type textarea "x"
type textarea "Install"
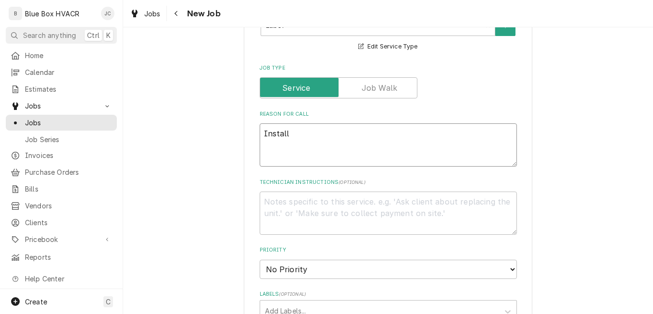
type textarea "x"
type textarea "Install"
type textarea "x"
type textarea "Install n"
type textarea "x"
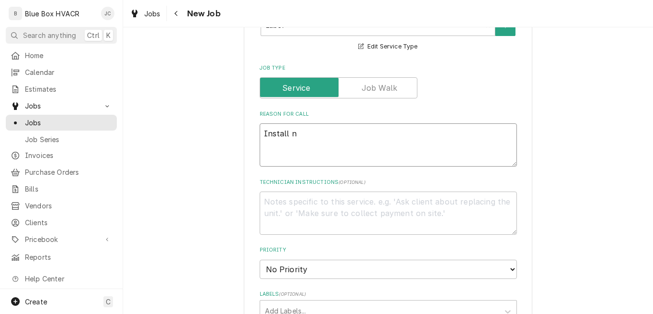
type textarea "Install ne"
type textarea "x"
type textarea "Install new"
type textarea "x"
type textarea "Install new"
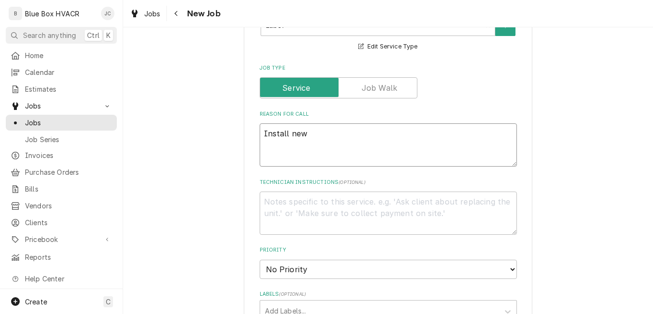
type textarea "x"
type textarea "Install new c"
type textarea "x"
type textarea "Install new co"
type textarea "x"
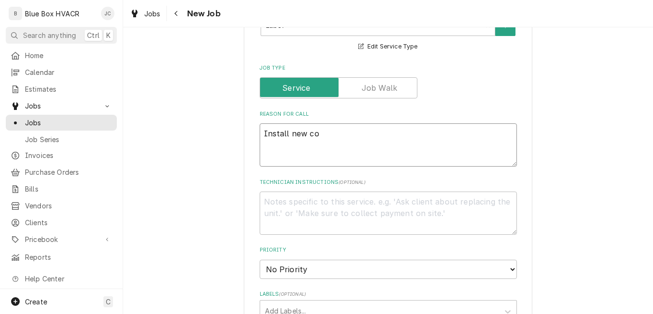
type textarea "Install new con"
type textarea "x"
type textarea "Install new cond"
type textarea "x"
type textarea "Install new condn"
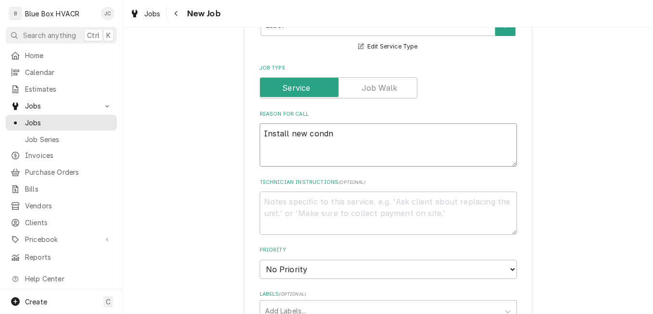
type textarea "x"
type textarea "Install new condne"
type textarea "x"
type textarea "Install new condnes"
type textarea "x"
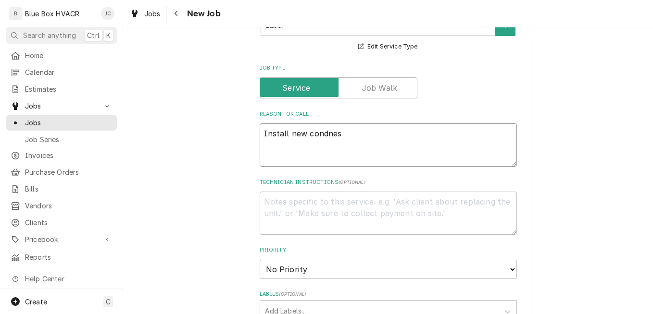
type textarea "Install new condnese"
type textarea "x"
type textarea "Install new condneser"
type textarea "x"
type textarea "Install new condneser"
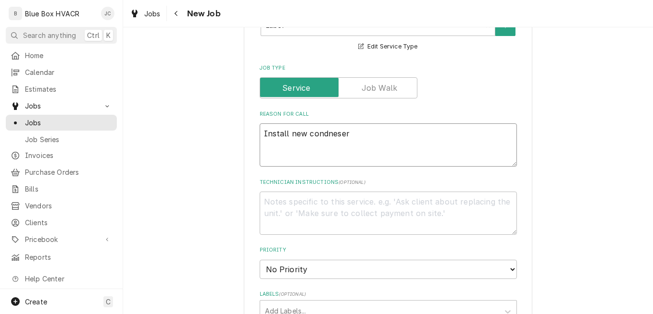
type textarea "x"
type textarea "Install new condneser a"
type textarea "x"
type textarea "Install new condneser an"
type textarea "x"
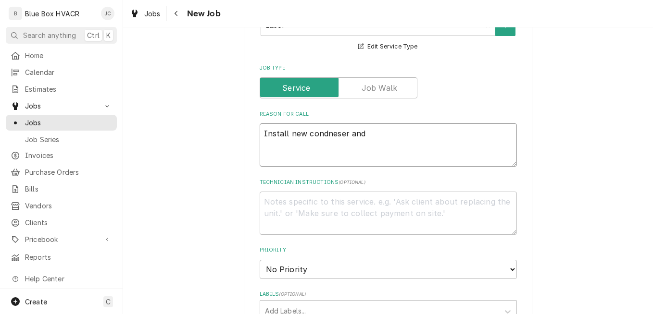
type textarea "Install new condneser and"
type textarea "x"
type textarea "Install new condneser and r"
type textarea "x"
type textarea "Install new condneser and re"
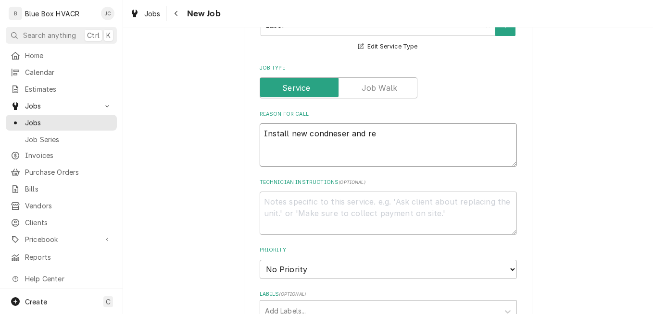
type textarea "x"
type textarea "Install new condneser and rela"
type textarea "x"
type textarea "Install new condneser and relate"
type textarea "x"
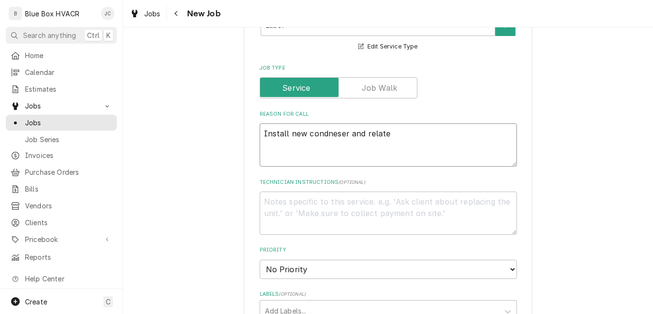
type textarea "Install new condneser and related"
type textarea "x"
type textarea "Install new condneser and related"
type textarea "x"
type textarea "Install new condneser and related p"
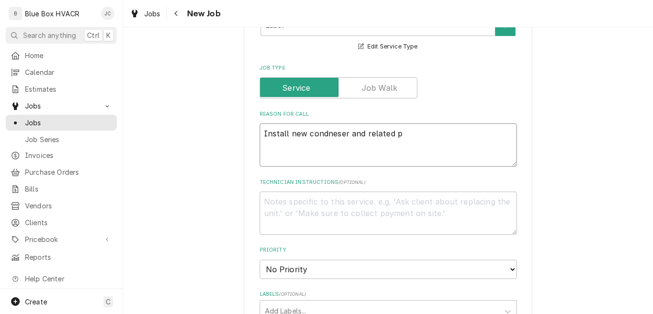
type textarea "x"
type textarea "Install new condneser and related pa"
type textarea "x"
type textarea "Install new condneser and related par"
type textarea "x"
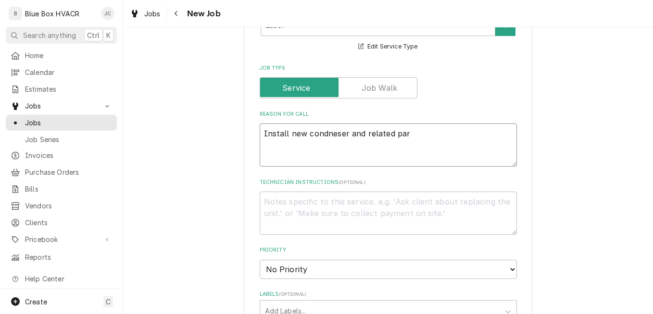
type textarea "Install new condneser and related part"
type textarea "x"
type textarea "Install new condneser and related parts"
type textarea "x"
type textarea "Install new condneser and related parts"
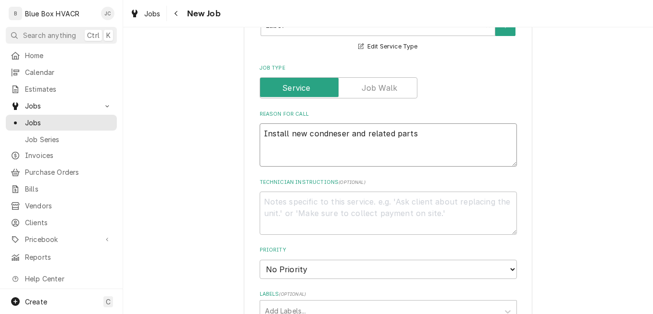
type textarea "x"
type textarea "Install new condneser and related parts i"
type textarea "x"
type textarea "Install new condneser and related parts in"
type textarea "x"
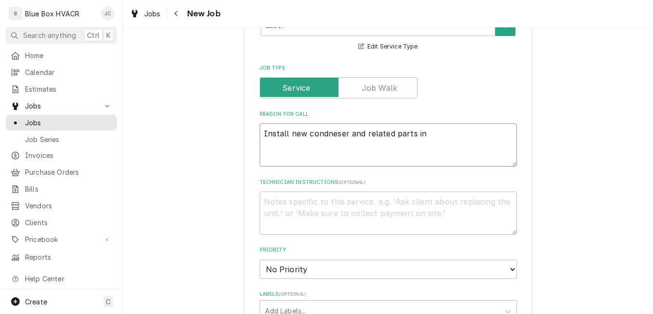
type textarea "Install new condneser and related parts in"
type textarea "x"
type textarea "Install new condneser and related parts in t"
type textarea "x"
type textarea "Install new condneser and related parts in tr"
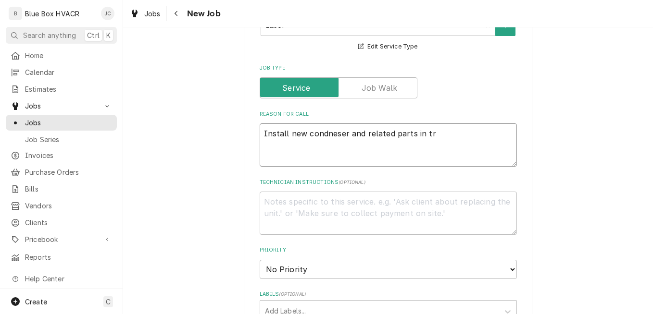
type textarea "x"
type textarea "Install new condneser and related parts in tru"
type textarea "x"
type textarea "Install new condneser and related parts in truc"
type textarea "x"
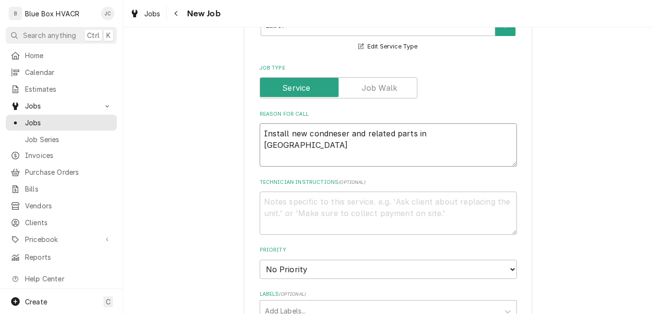
type textarea "Install new condneser and related parts in truck"
type textarea "x"
type textarea "Install new condneser and related parts in truck"
type textarea "x"
type textarea "Install new condneser and related parts in truck s"
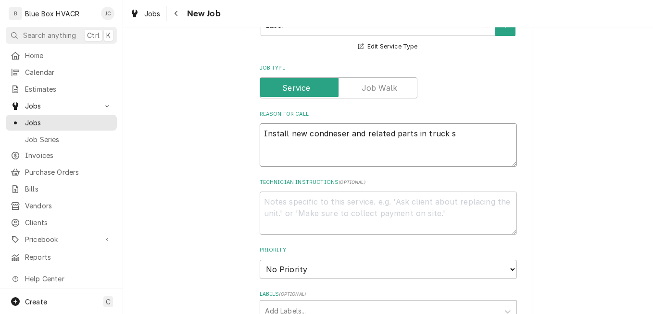
type textarea "x"
type textarea "Install new condneser and related parts in truck sys"
type textarea "x"
type textarea "Install new condneser and related parts in truck syst"
type textarea "x"
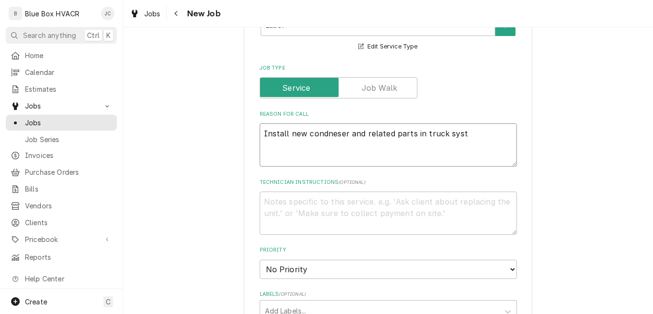
type textarea "Install new condneser and related parts in truck syste"
type textarea "x"
type textarea "Install new condneser and related parts in truck system"
type textarea "x"
type textarea "Install new condenser and related parts in truck system"
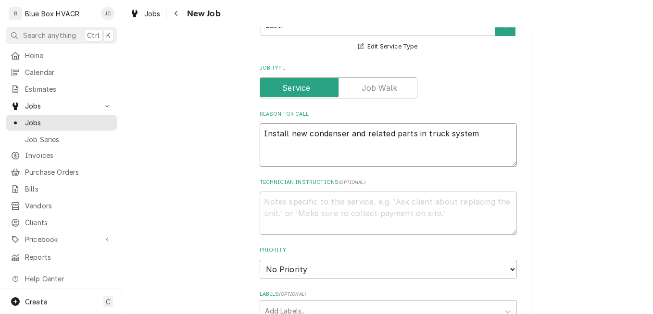
type textarea "x"
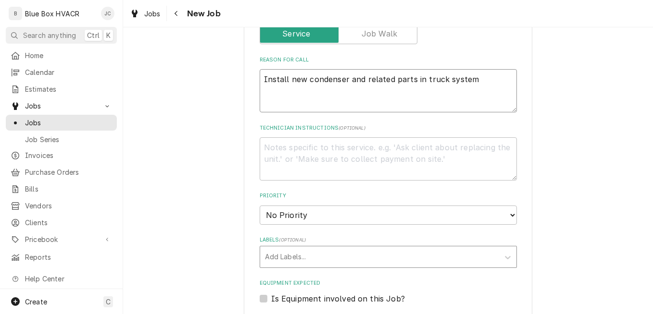
scroll to position [481, 0]
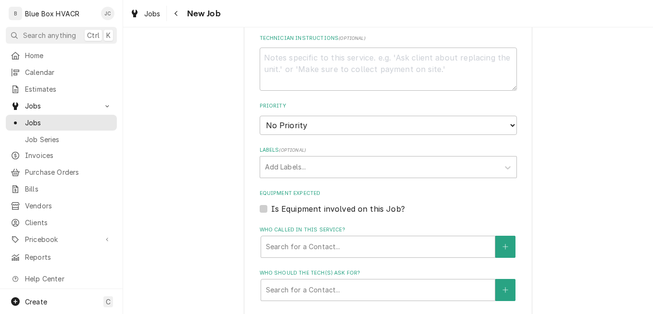
type textarea "Install new condenser and related parts in truck system"
click at [297, 129] on select "No Priority Urgent High Medium Low" at bounding box center [388, 125] width 257 height 19
select select "3"
click at [260, 116] on select "No Priority Urgent High Medium Low" at bounding box center [388, 125] width 257 height 19
type textarea "x"
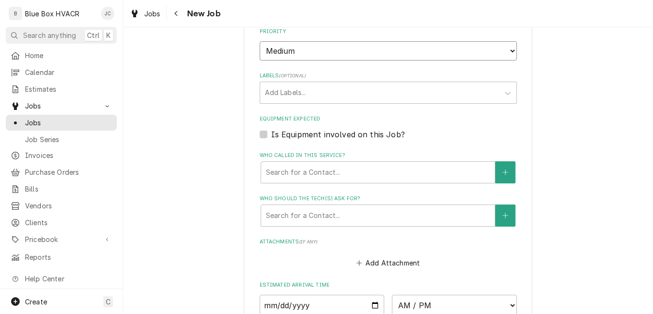
scroll to position [625, 0]
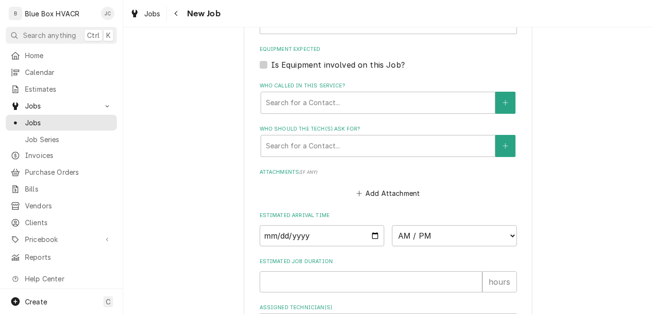
click at [331, 65] on label "Is Equipment involved on this Job?" at bounding box center [338, 65] width 134 height 12
click at [331, 65] on input "Equipment Expected" at bounding box center [399, 69] width 257 height 21
checkbox input "true"
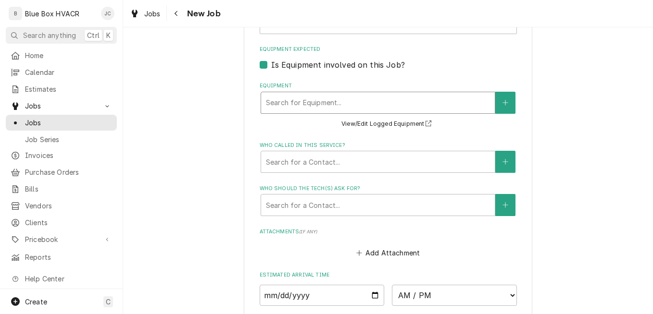
click at [356, 94] on div "Search for Equipment..." at bounding box center [378, 102] width 234 height 21
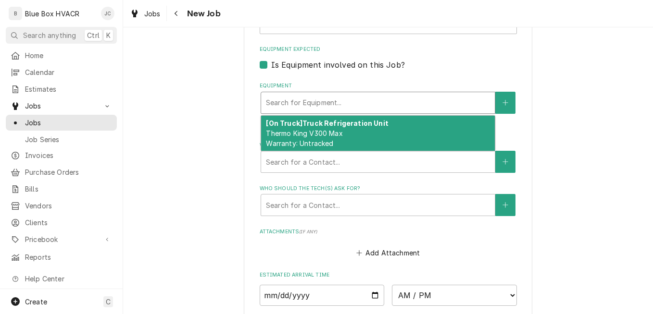
click at [348, 137] on div "[On Truck] Truck Refrigeration Unit Thermo King V300 Max Warranty: Untracked" at bounding box center [378, 133] width 234 height 35
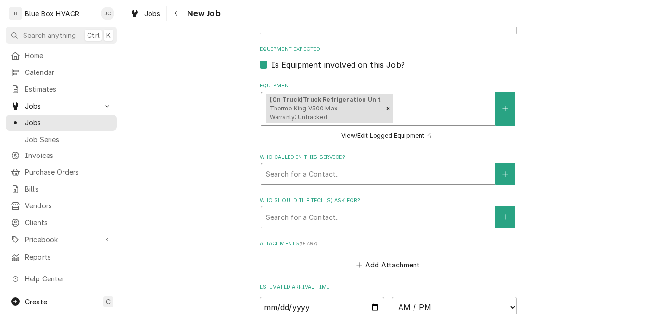
click at [357, 176] on div "Who called in this service?" at bounding box center [378, 173] width 224 height 17
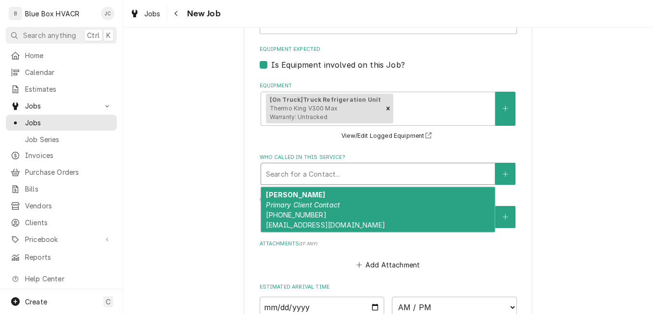
click at [362, 217] on div "Mike Machemer Primary Client Contact (484) 650-6001 mlmachemer@yahoo.com" at bounding box center [378, 209] width 234 height 45
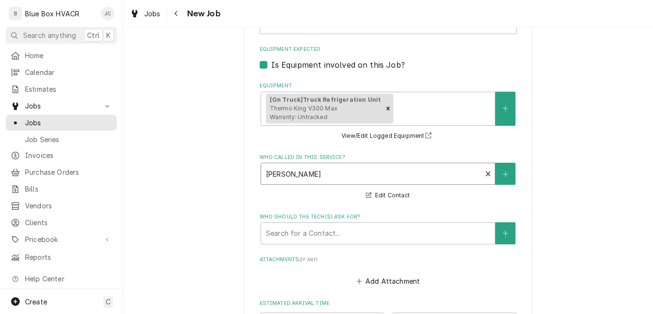
click at [362, 217] on label "Who should the tech(s) ask for?" at bounding box center [388, 217] width 257 height 8
click at [361, 229] on div "Who should the tech(s) ask for?" at bounding box center [378, 233] width 224 height 17
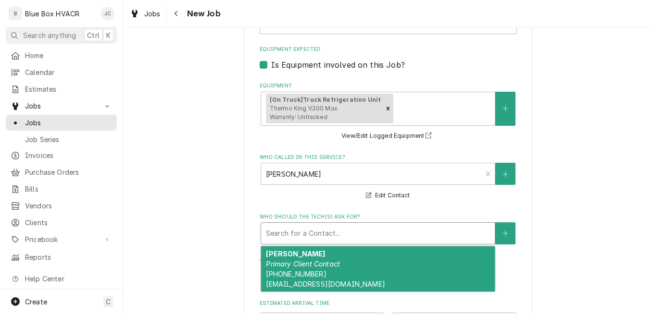
click at [352, 270] on div "Mike Machemer Primary Client Contact (484) 650-6001 mlmachemer@yahoo.com" at bounding box center [378, 269] width 234 height 45
type textarea "x"
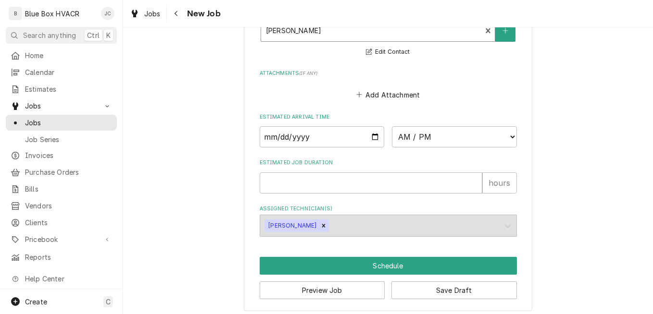
scroll to position [834, 0]
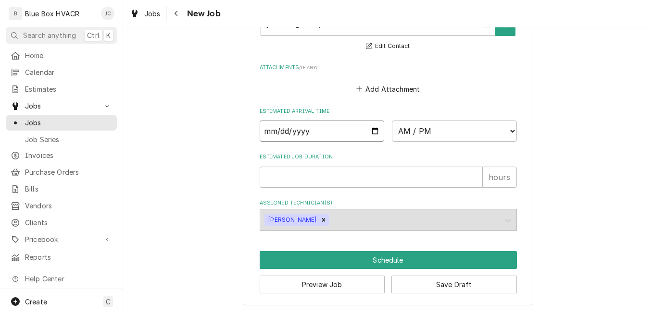
click at [378, 132] on input "Date" at bounding box center [322, 131] width 125 height 21
click at [374, 132] on input "Date" at bounding box center [322, 131] width 125 height 21
type input "2025-08-28"
type textarea "x"
click at [443, 136] on select "AM / PM 6:00 AM 6:15 AM 6:30 AM 6:45 AM 7:00 AM 7:15 AM 7:30 AM 7:45 AM 8:00 AM…" at bounding box center [454, 131] width 125 height 21
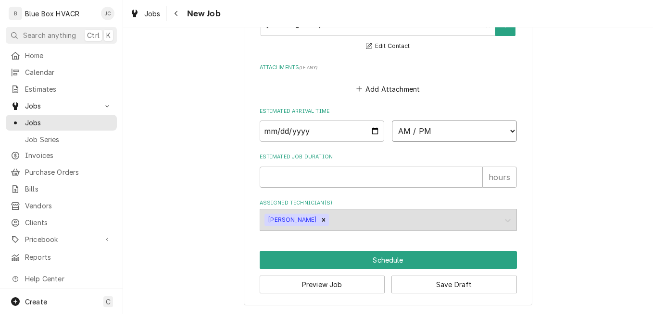
select select "08:00:00"
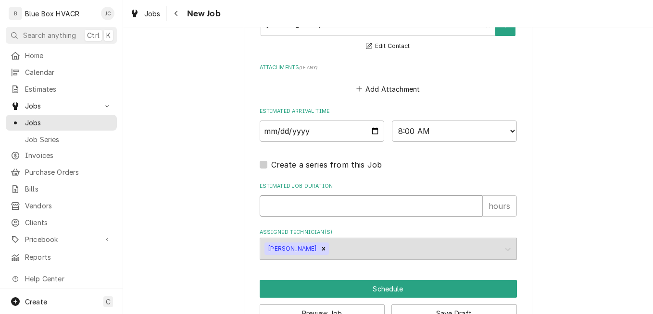
click at [301, 205] on input "Estimated Job Duration" at bounding box center [371, 206] width 223 height 21
type textarea "x"
type input "9"
type textarea "x"
type input "9"
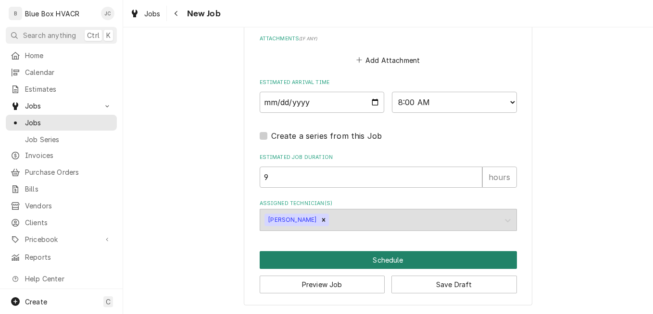
click at [380, 258] on button "Schedule" at bounding box center [388, 260] width 257 height 18
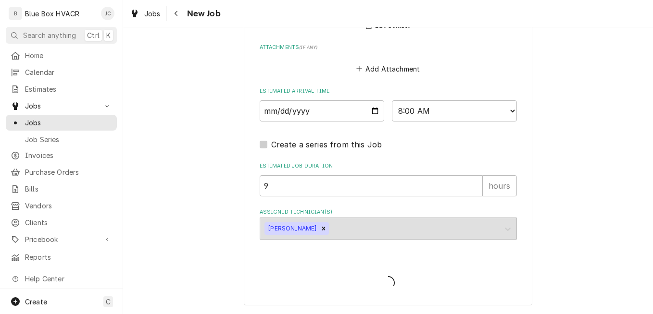
scroll to position [854, 0]
type textarea "x"
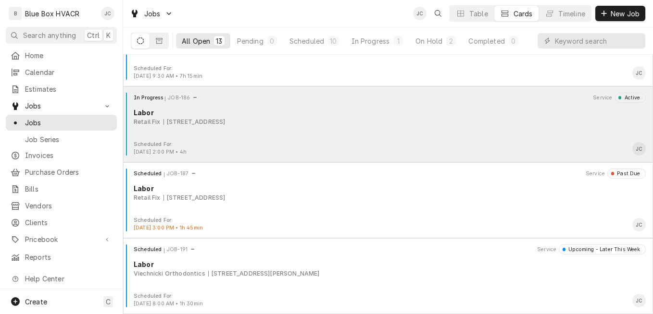
scroll to position [584, 0]
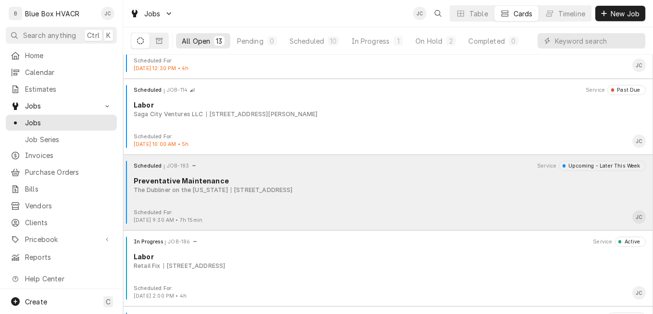
click at [354, 189] on div "The Dubliner on the [US_STATE] [STREET_ADDRESS]" at bounding box center [390, 190] width 512 height 9
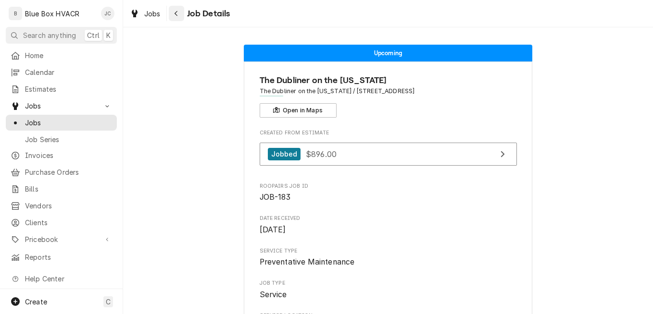
click at [175, 10] on icon "Navigate back" at bounding box center [176, 13] width 4 height 7
